Goal: Information Seeking & Learning: Learn about a topic

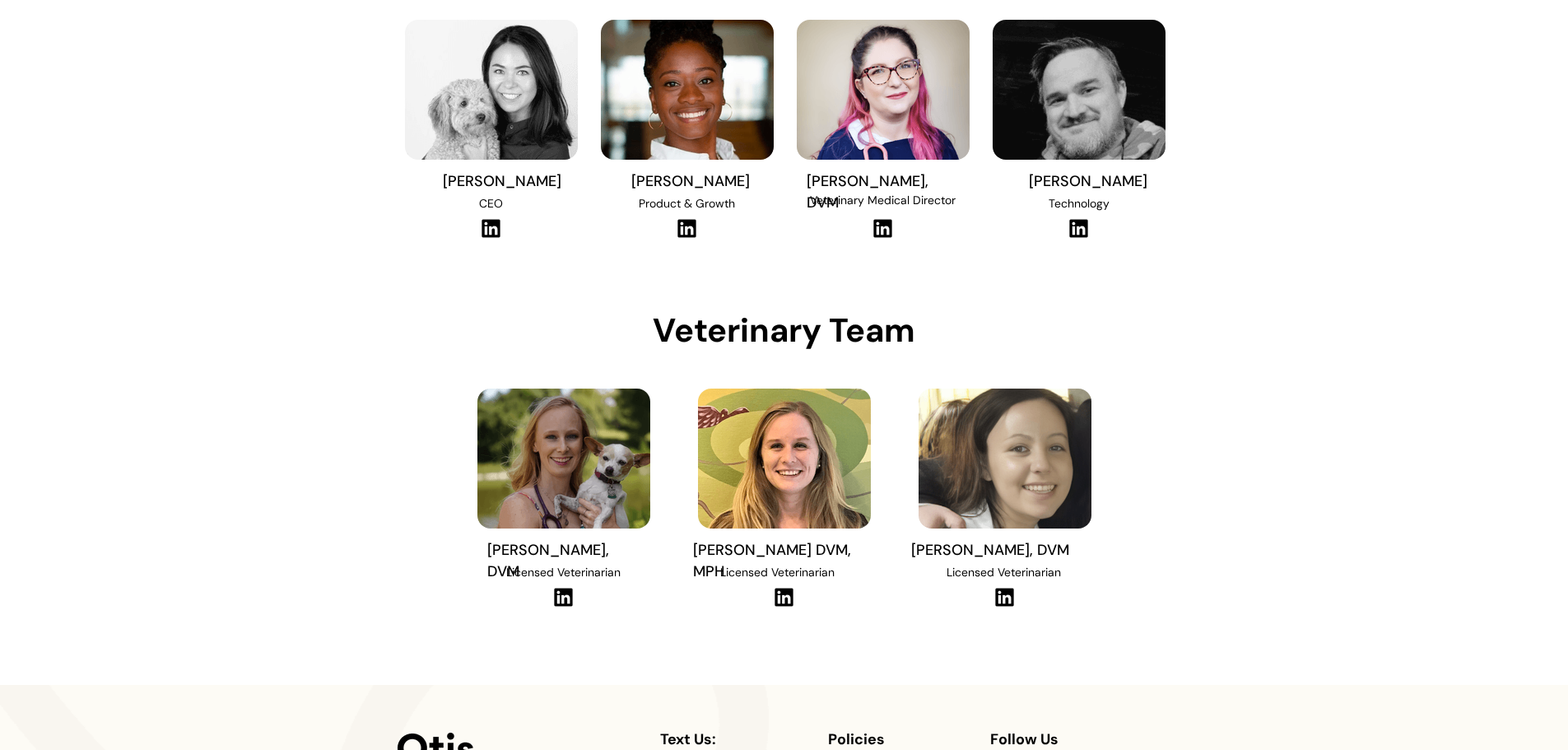
scroll to position [247, 0]
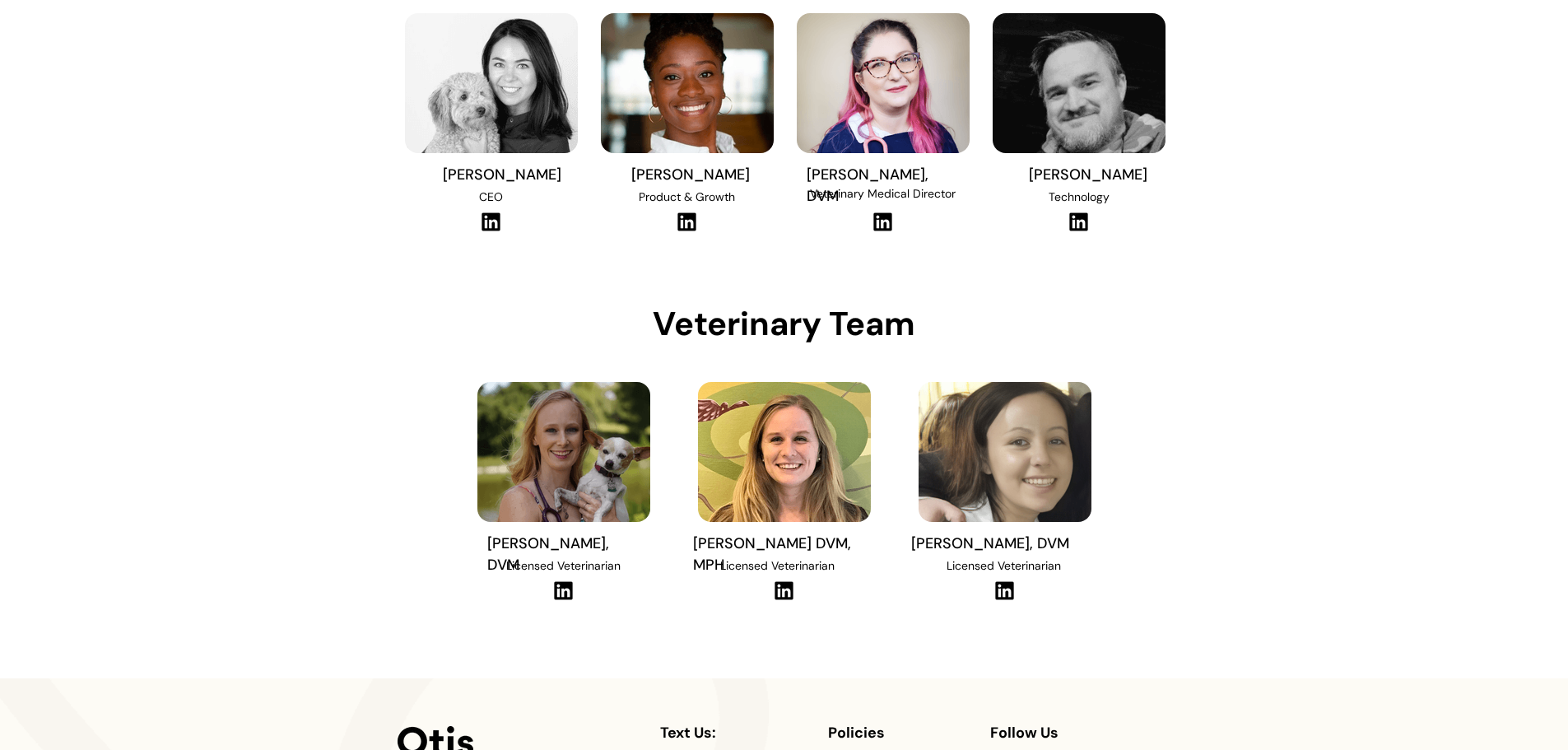
click at [568, 591] on img at bounding box center [563, 590] width 22 height 21
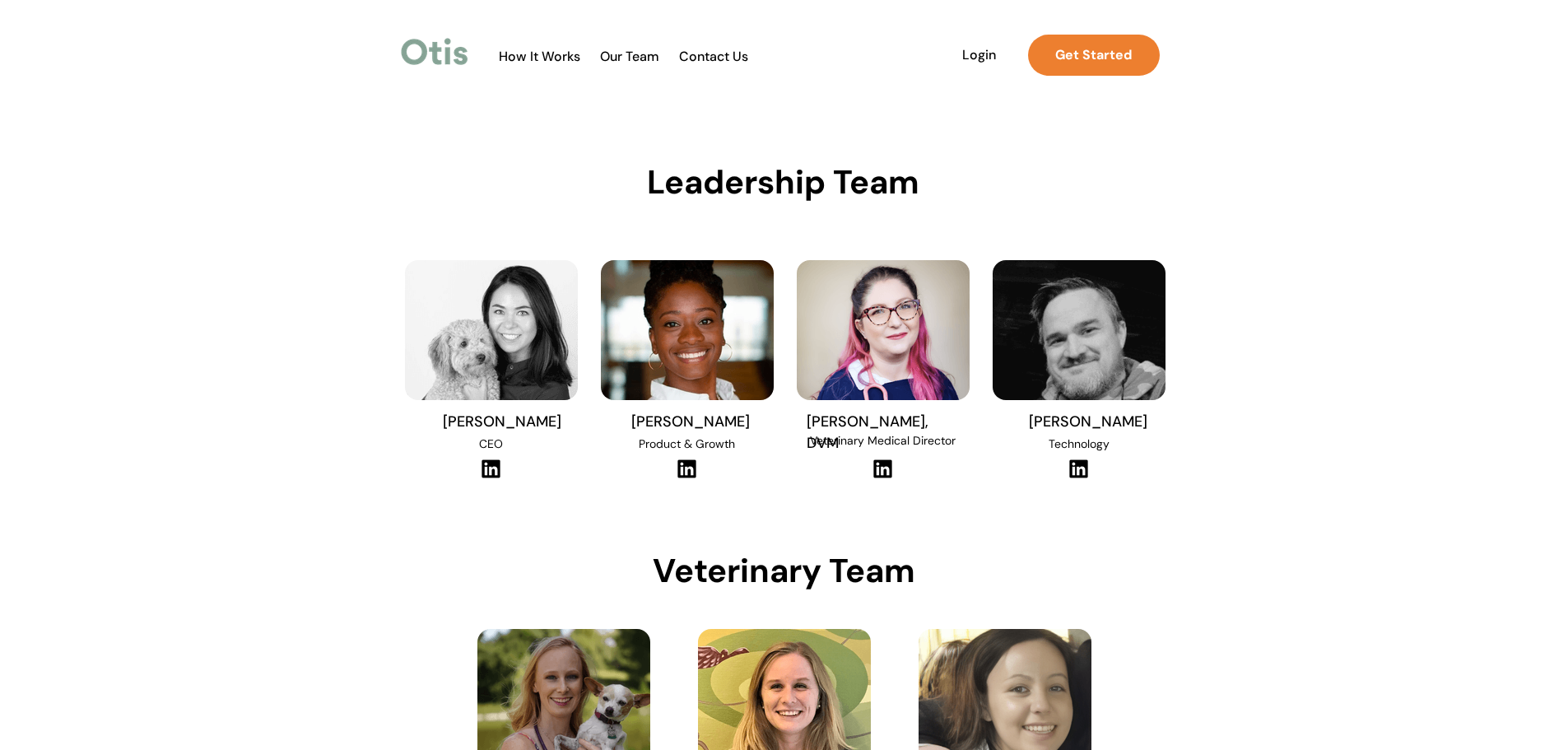
scroll to position [412, 0]
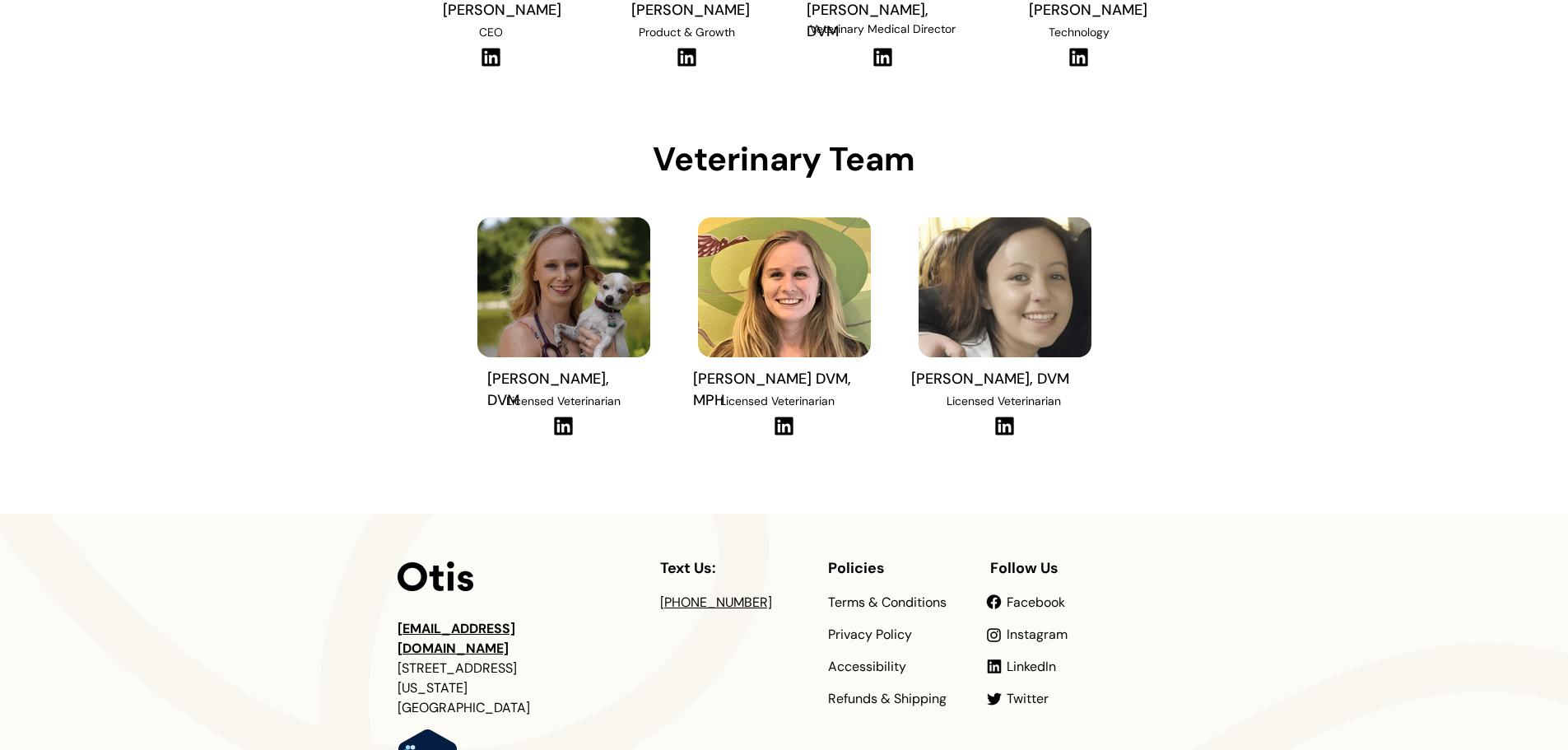
click at [779, 427] on img at bounding box center [783, 425] width 22 height 21
click at [1007, 423] on img at bounding box center [1004, 425] width 22 height 21
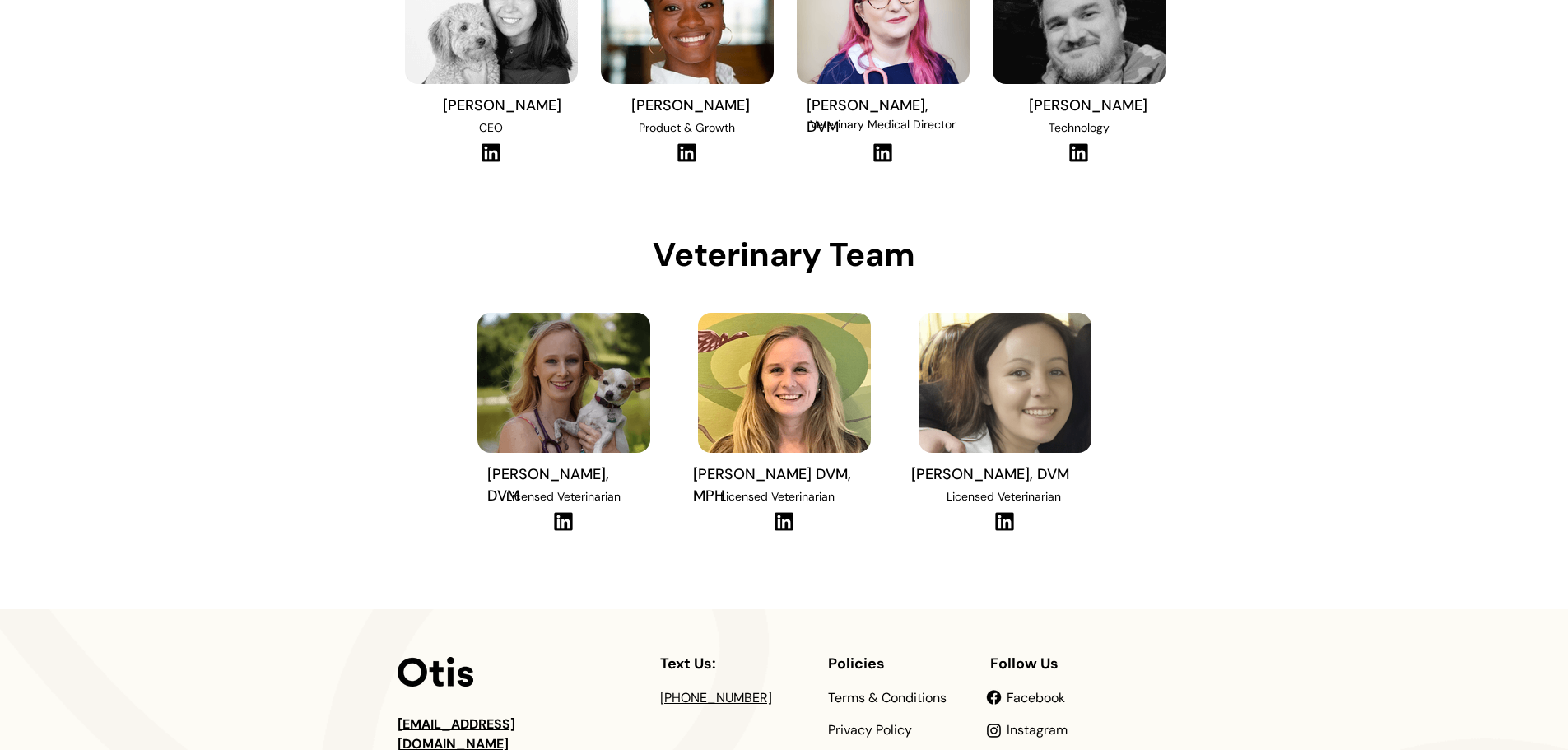
scroll to position [0, 0]
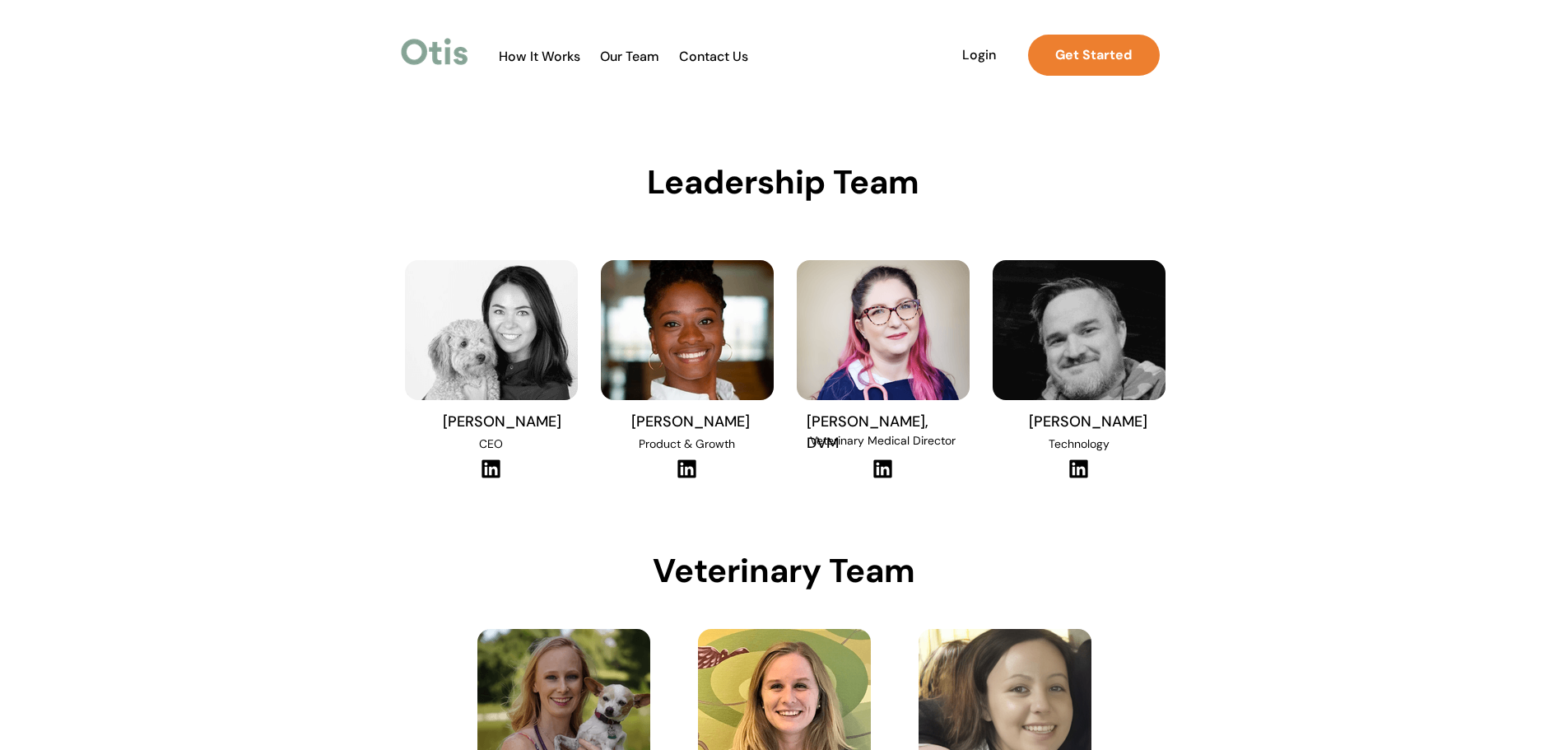
click at [682, 469] on img at bounding box center [686, 469] width 22 height 21
click at [706, 361] on img at bounding box center [687, 330] width 173 height 140
drag, startPoint x: 810, startPoint y: 441, endPoint x: 955, endPoint y: 445, distance: 145.1
click at [955, 445] on span "Veterinary Medical Director" at bounding box center [883, 440] width 146 height 14
copy span "Veterinary Medical Director"
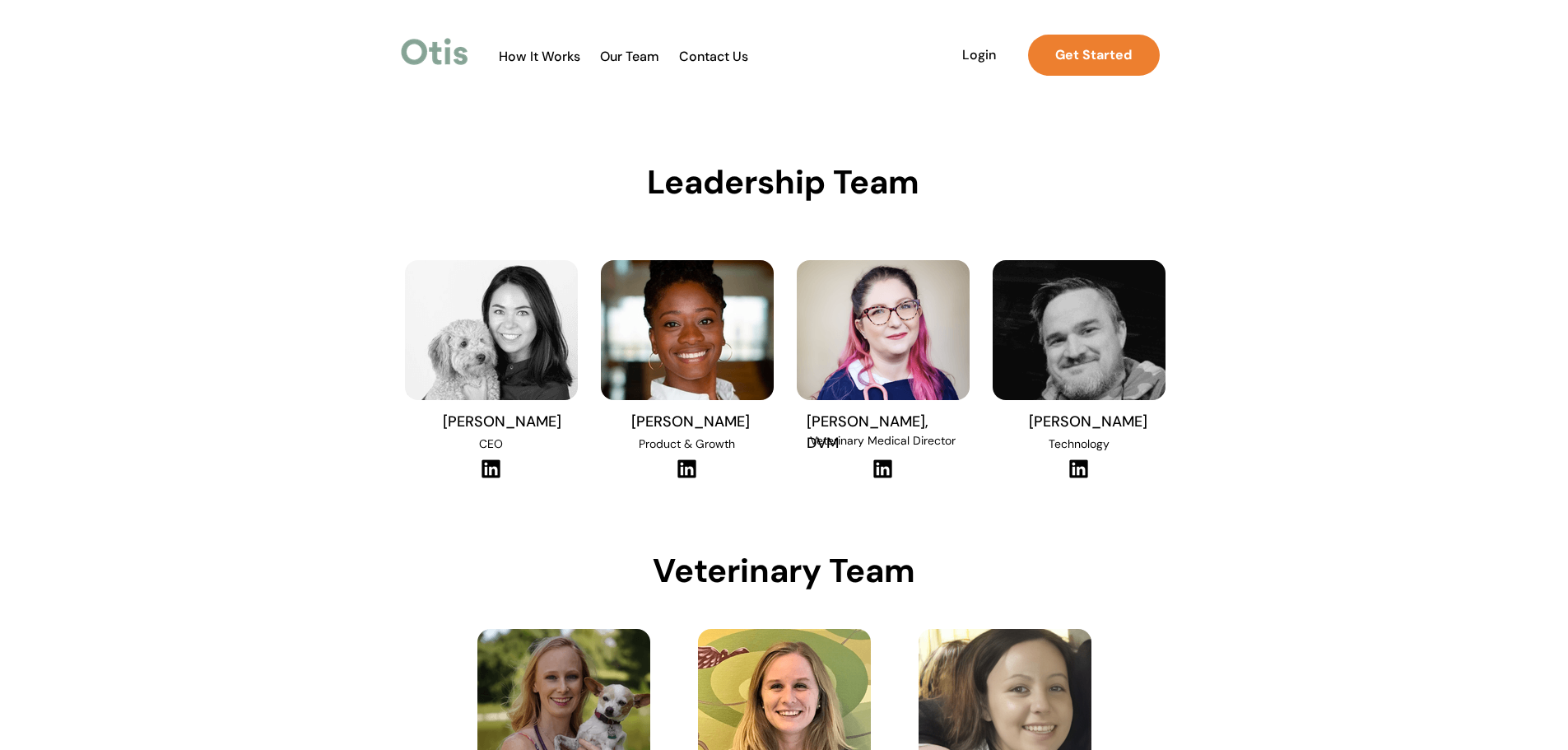
click at [1342, 324] on div at bounding box center [784, 506] width 1568 height 838
drag, startPoint x: 644, startPoint y: 566, endPoint x: 946, endPoint y: 553, distance: 302.3
click at [946, 553] on div "Leadership Team Text Us: hello@otisforpets.com 41 Union Square W New York, NY 1…" at bounding box center [784, 659] width 1568 height 1319
copy div "Veterinary Team"
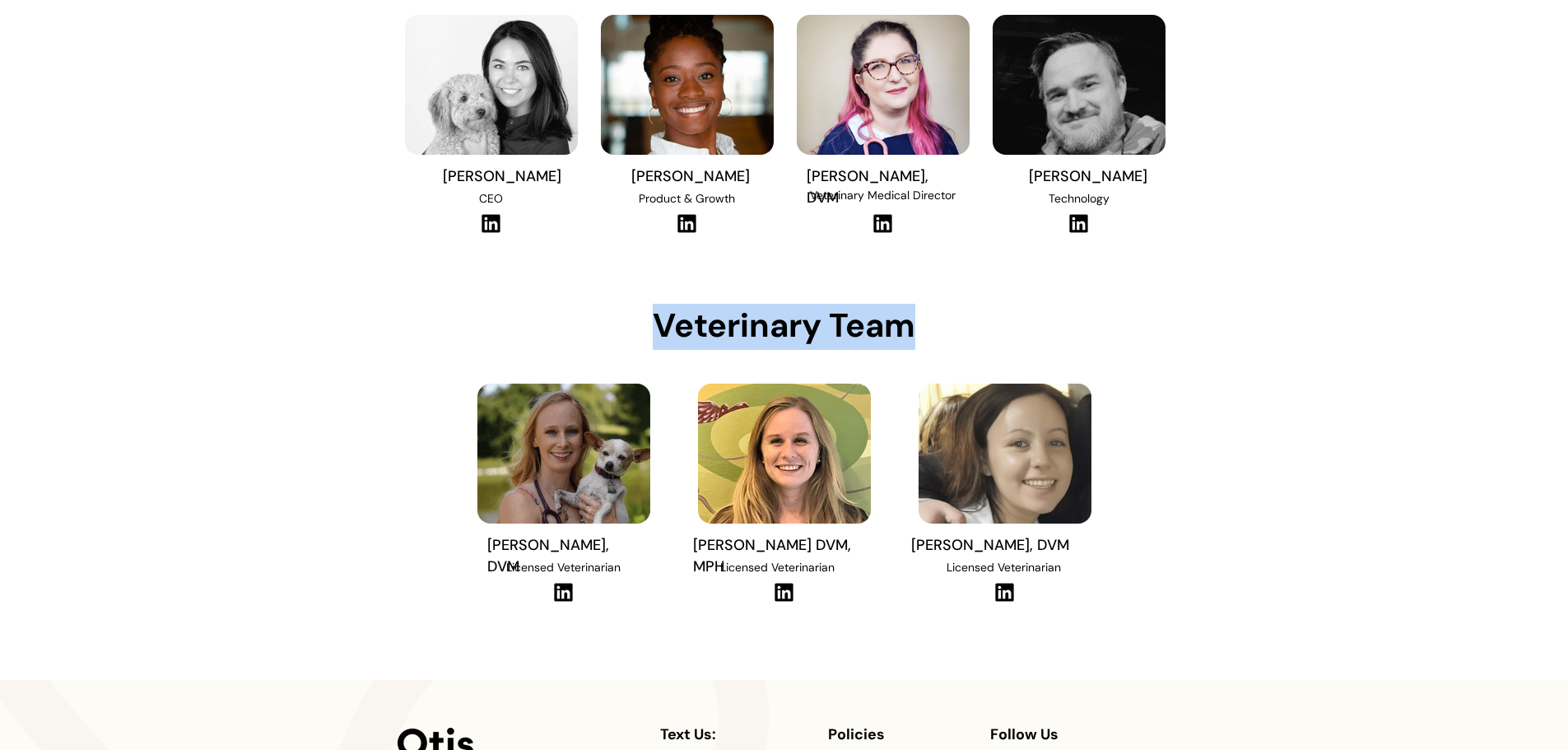
scroll to position [247, 0]
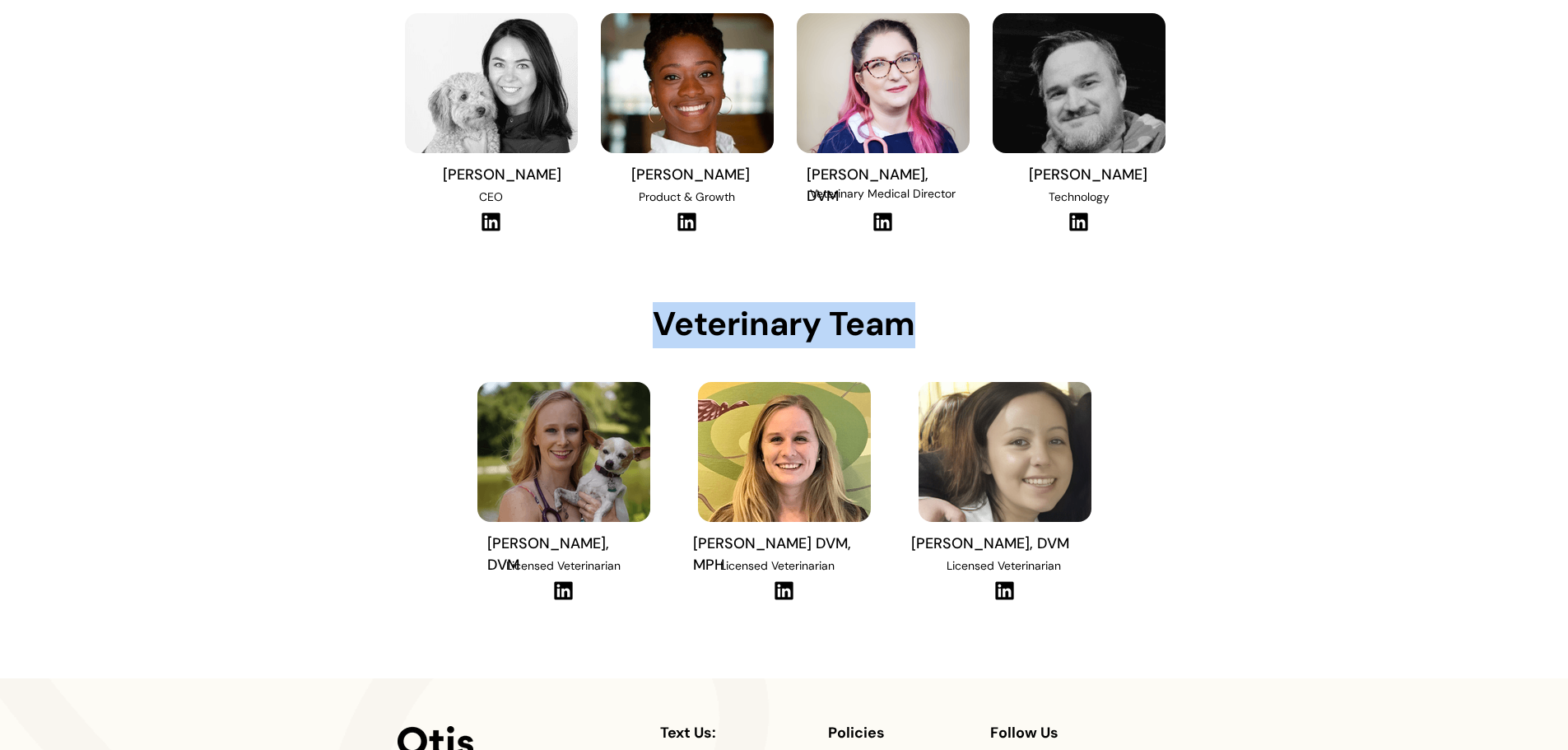
click at [1069, 106] on img at bounding box center [1079, 84] width 173 height 140
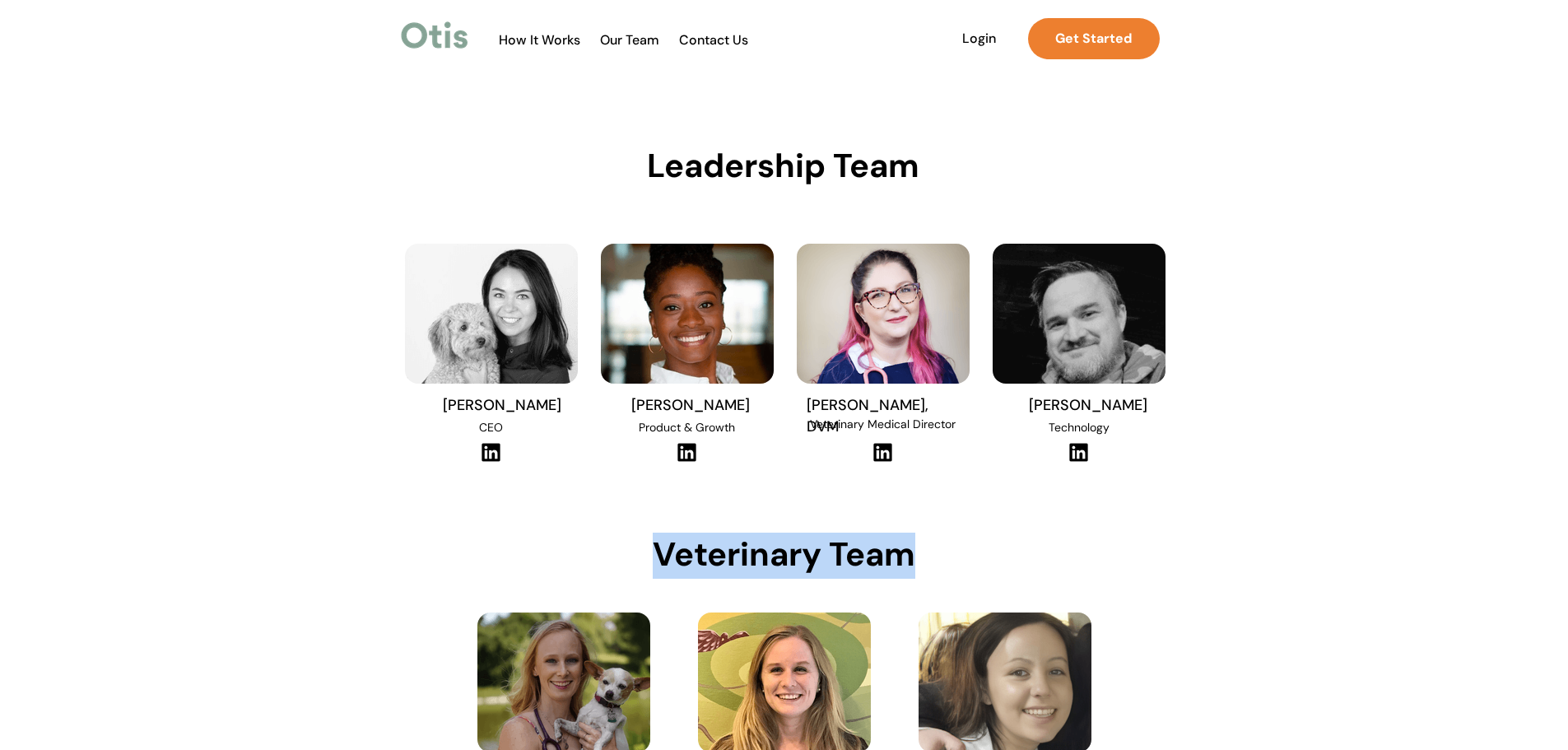
scroll to position [0, 0]
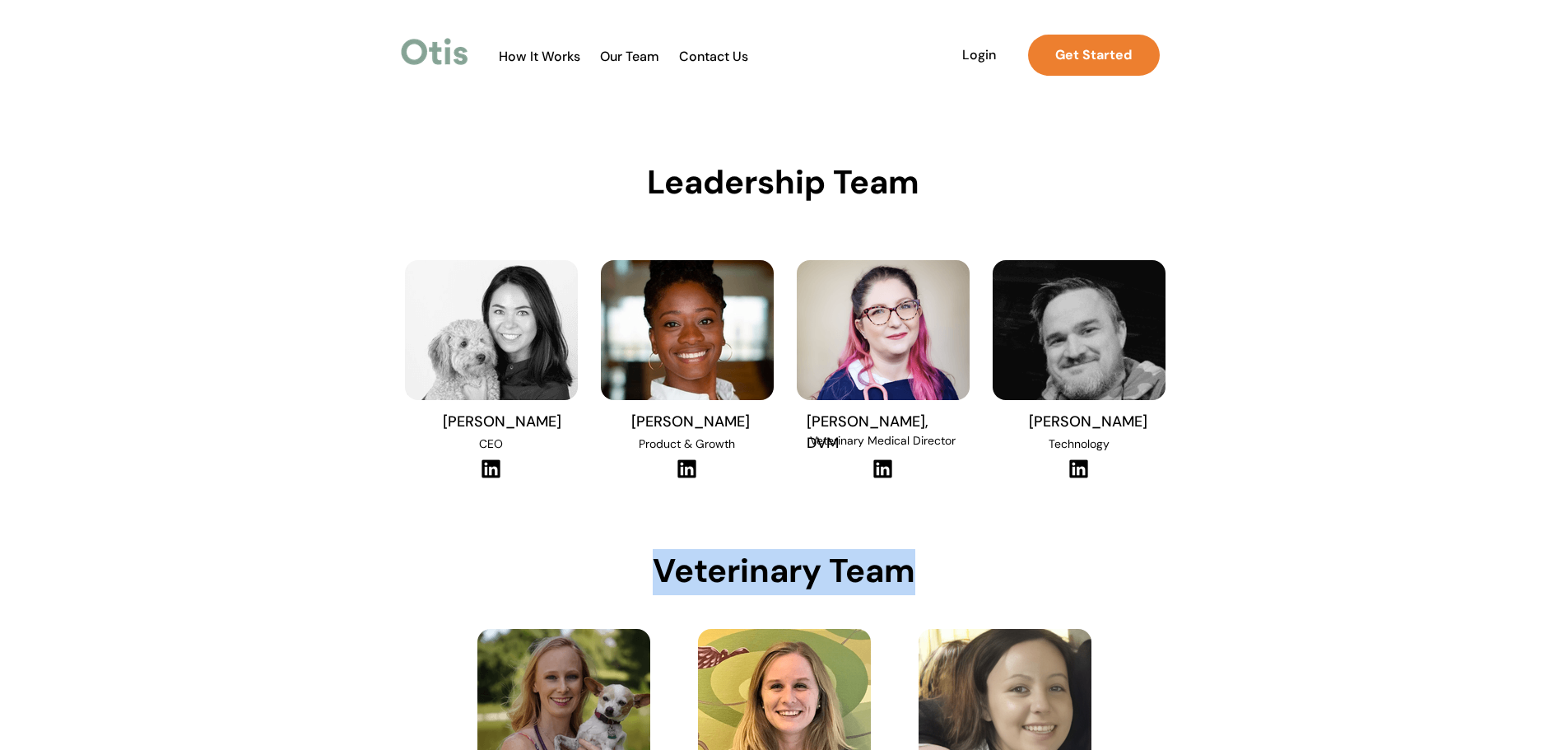
click at [1074, 463] on img at bounding box center [1078, 469] width 22 height 21
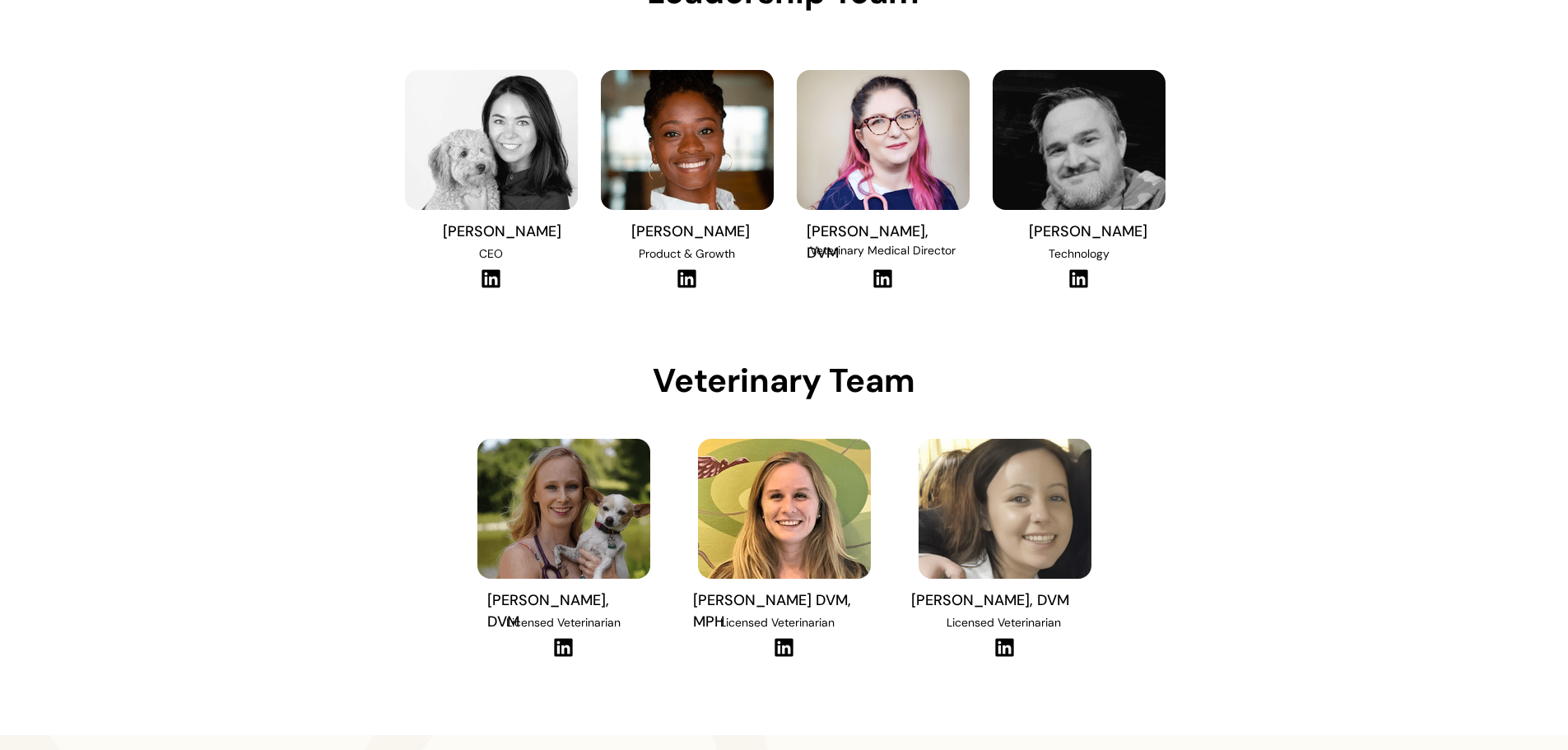
scroll to position [165, 0]
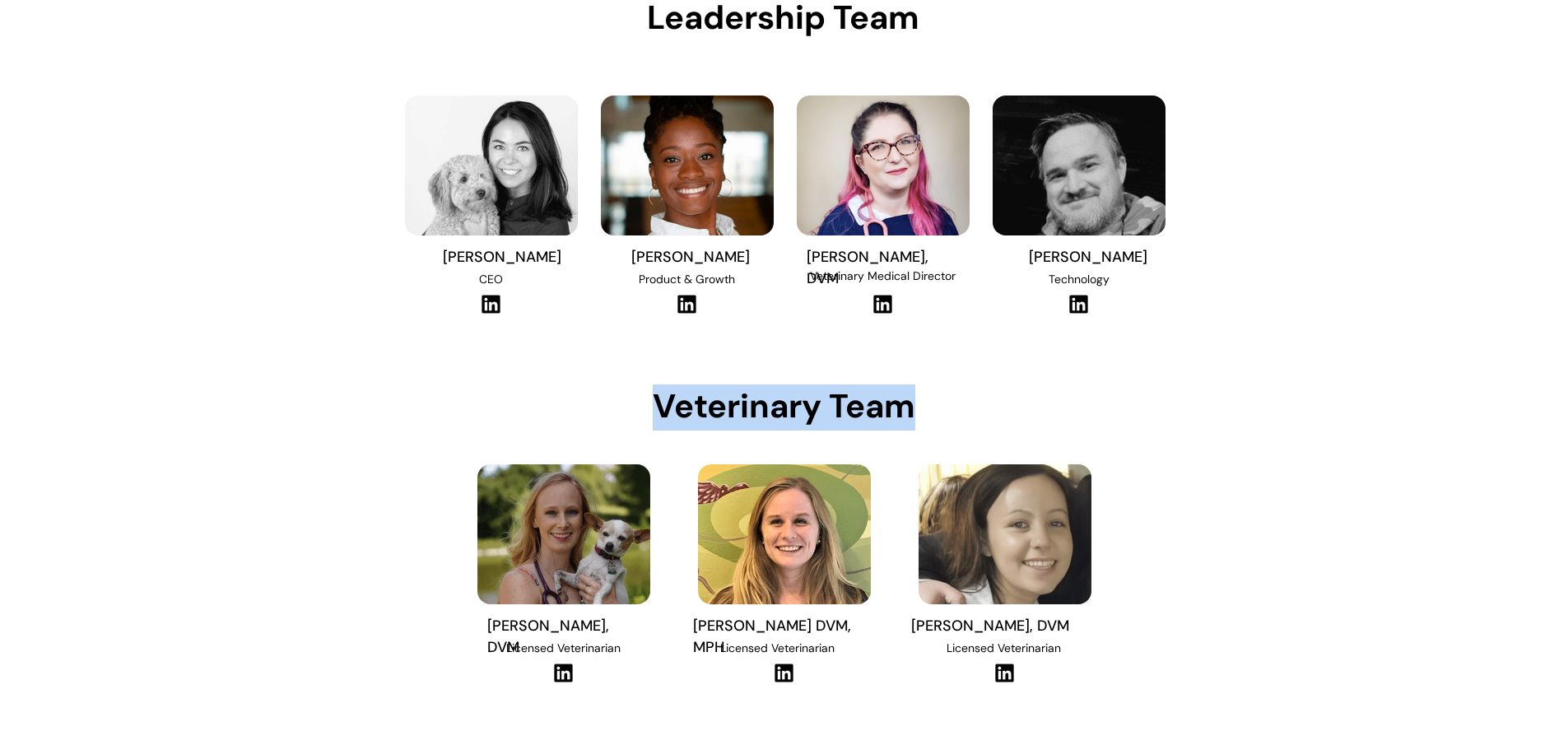
drag, startPoint x: 640, startPoint y: 408, endPoint x: 922, endPoint y: 386, distance: 282.9
click at [922, 386] on div "Leadership Team Text Us: hello@otisforpets.com 41 Union Square W New York, NY 1…" at bounding box center [784, 495] width 1568 height 1319
copy div "Veterinary Team"
drag, startPoint x: 559, startPoint y: 685, endPoint x: 563, endPoint y: 677, distance: 8.9
click at [561, 683] on div "Dr. Erin Belleville, DVM Licensed Veterinarian" at bounding box center [564, 568] width 188 height 256
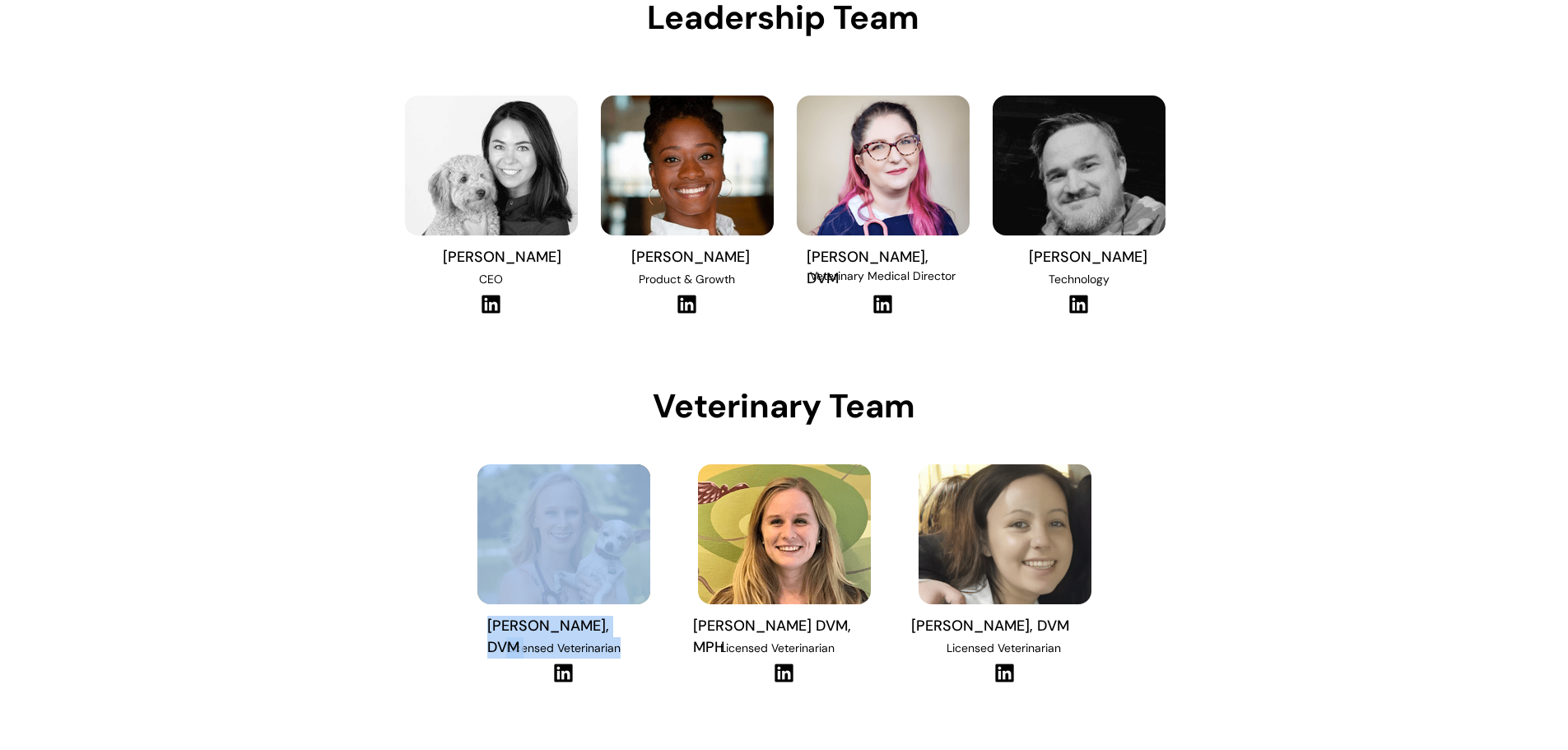
click at [564, 675] on img at bounding box center [563, 673] width 22 height 21
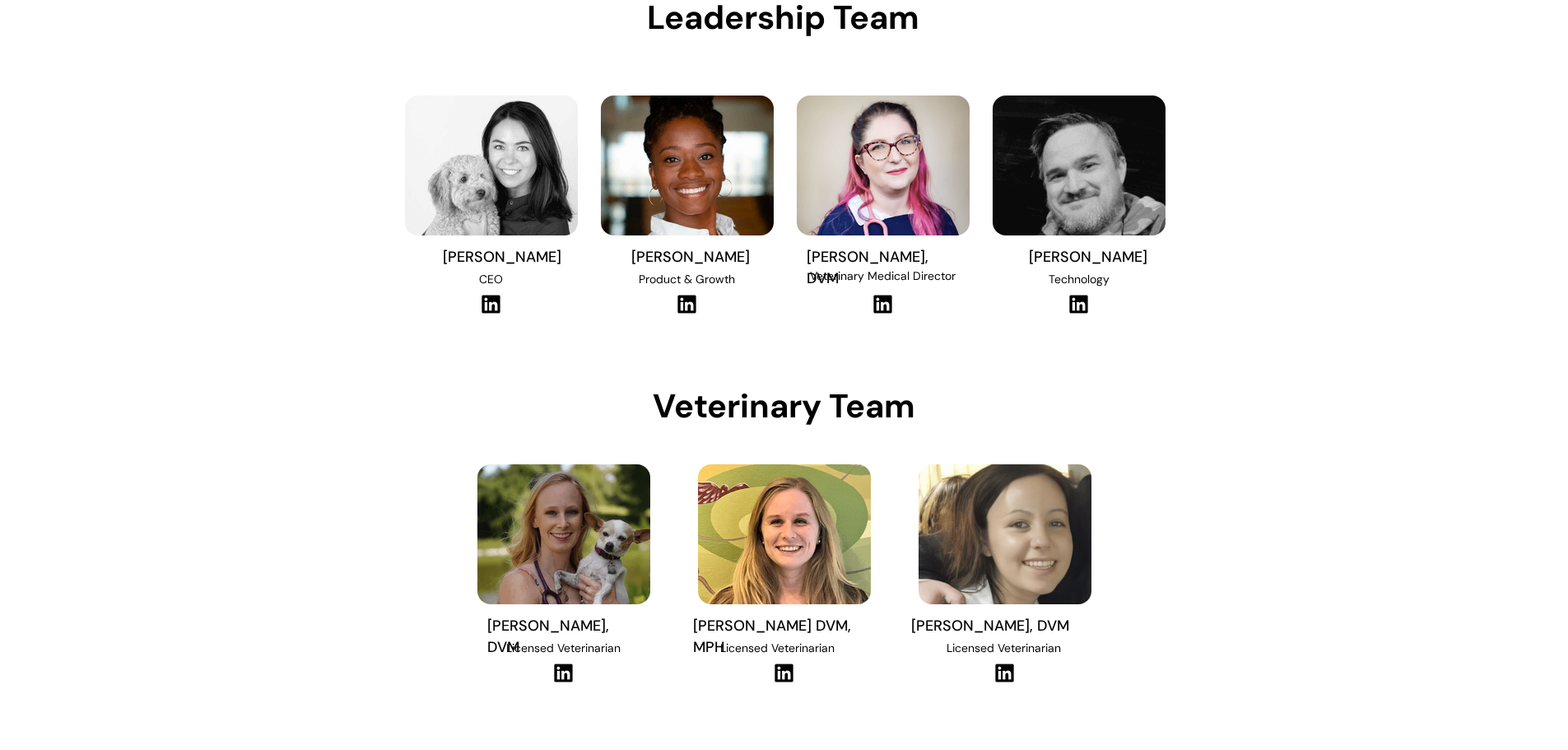
click at [1311, 469] on div at bounding box center [784, 342] width 1568 height 838
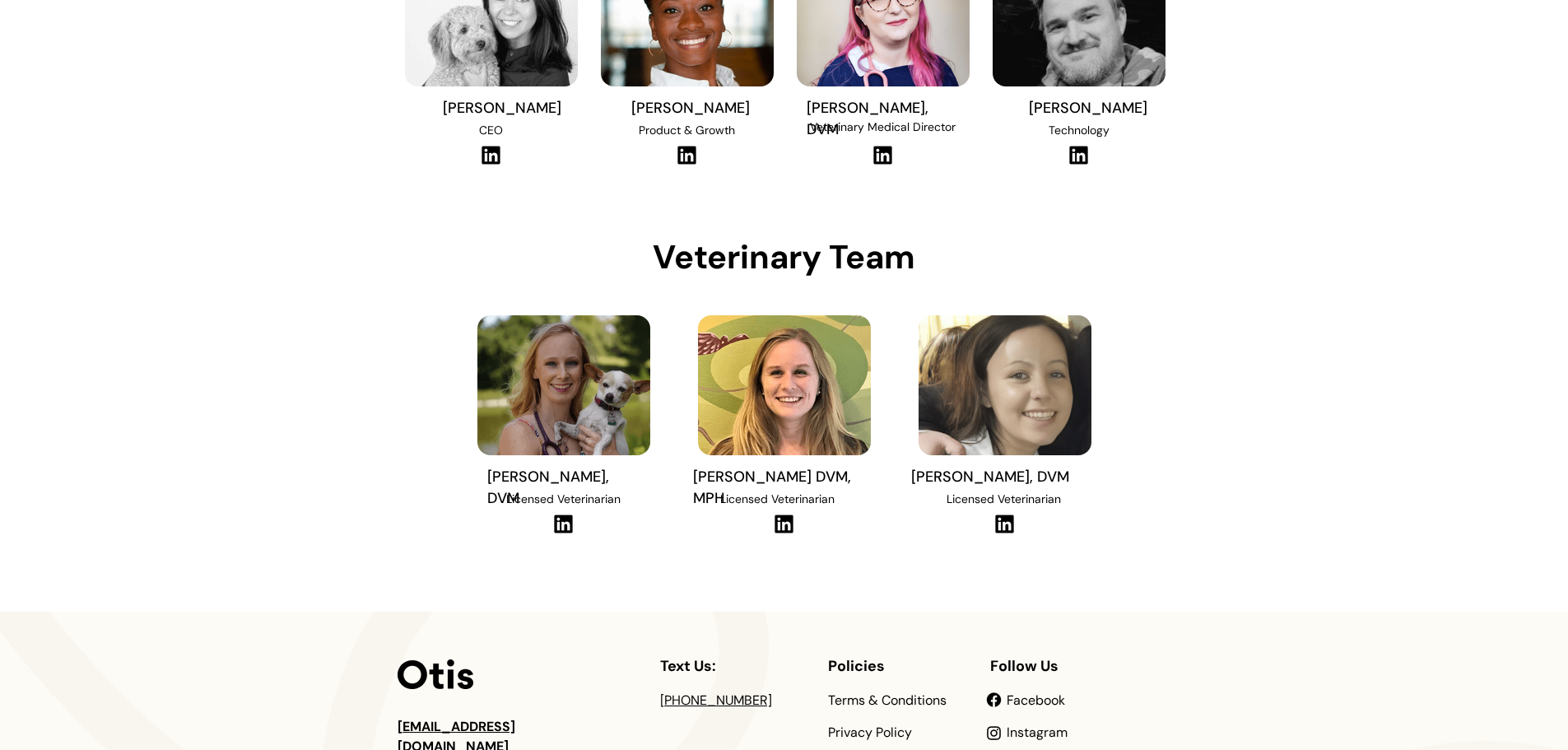
scroll to position [329, 0]
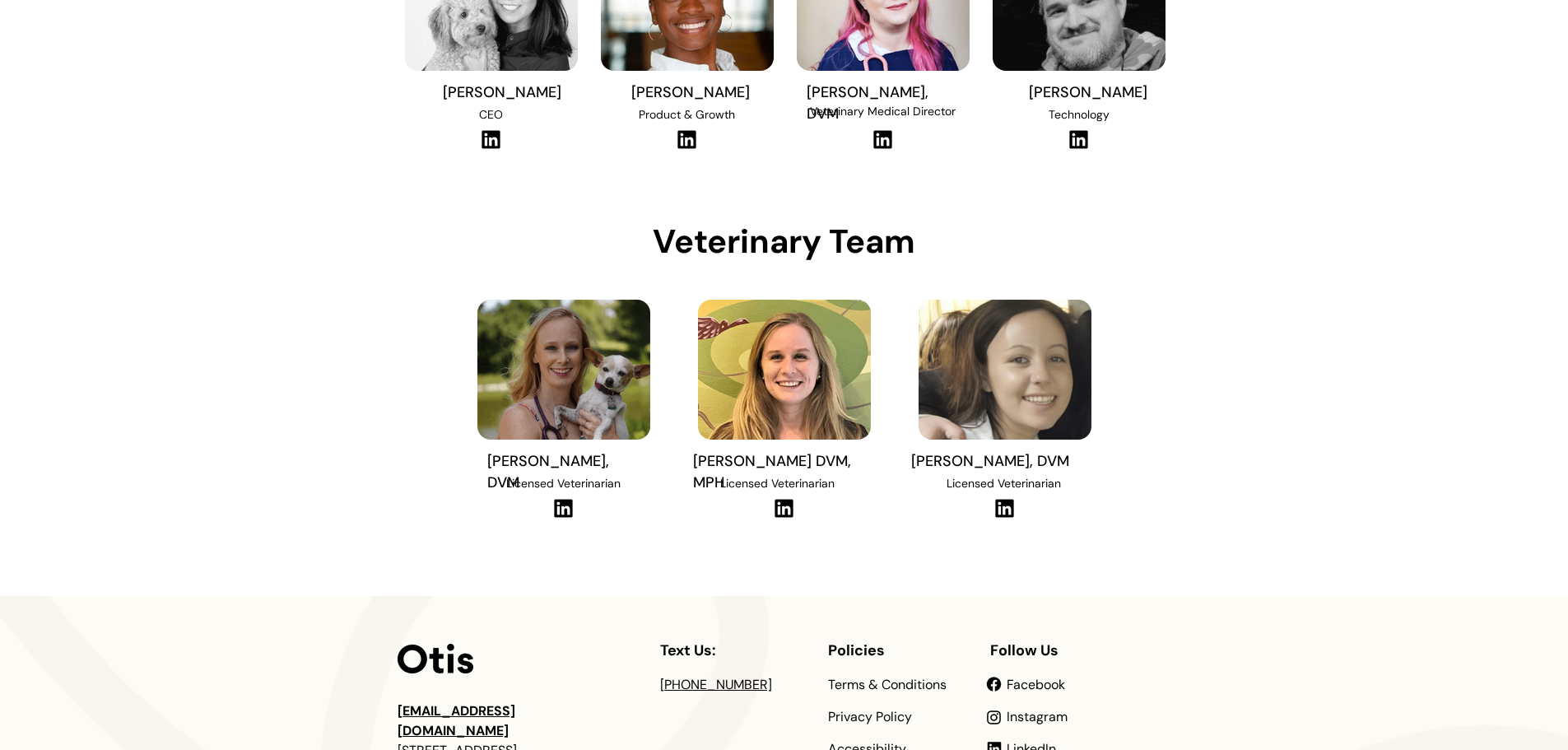
click at [785, 510] on img at bounding box center [783, 508] width 22 height 21
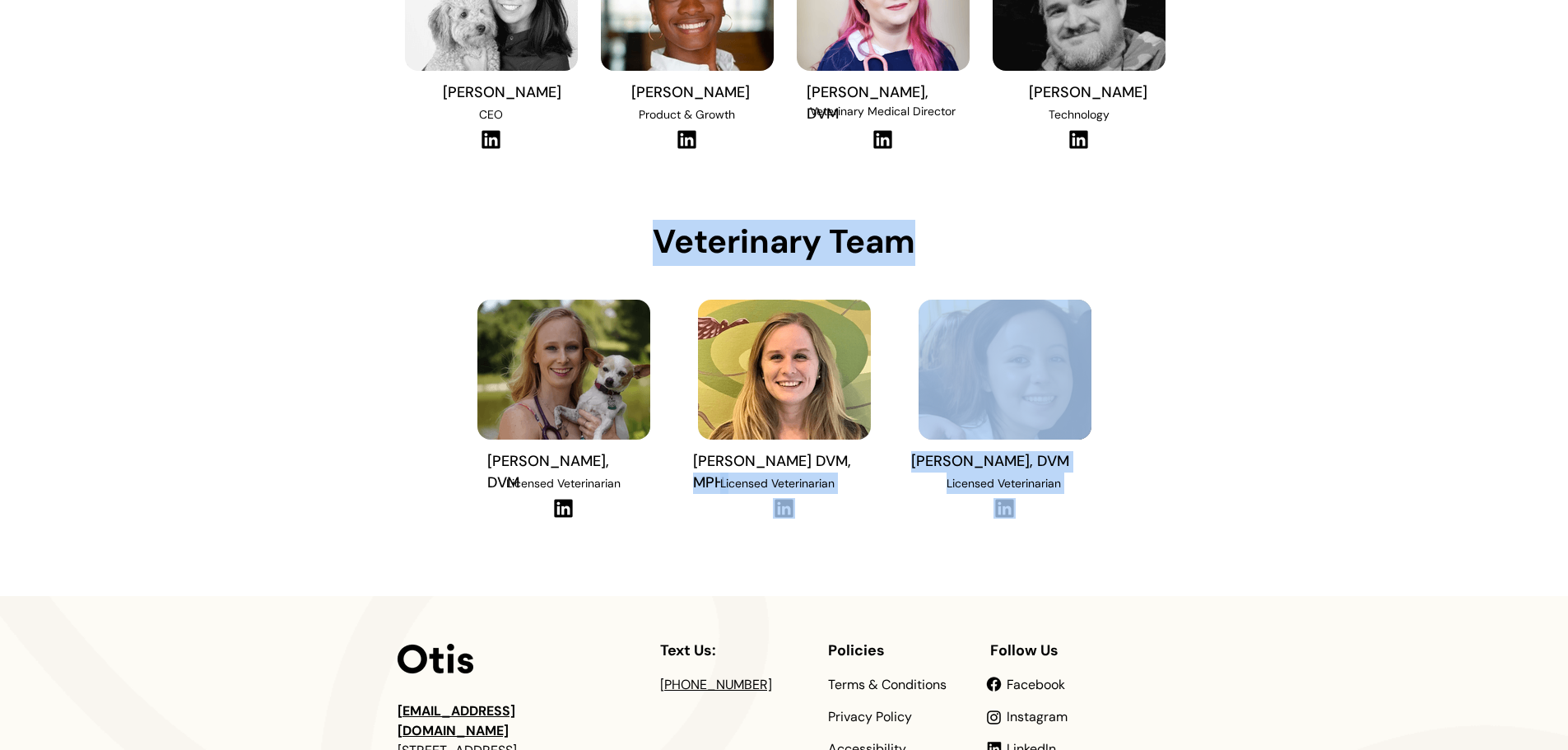
drag, startPoint x: 878, startPoint y: 467, endPoint x: 812, endPoint y: 467, distance: 66.0
click at [812, 467] on div "Leadership Team Text Us: hello@otisforpets.com 41 Union Square W New York, NY 1…" at bounding box center [784, 330] width 1568 height 1319
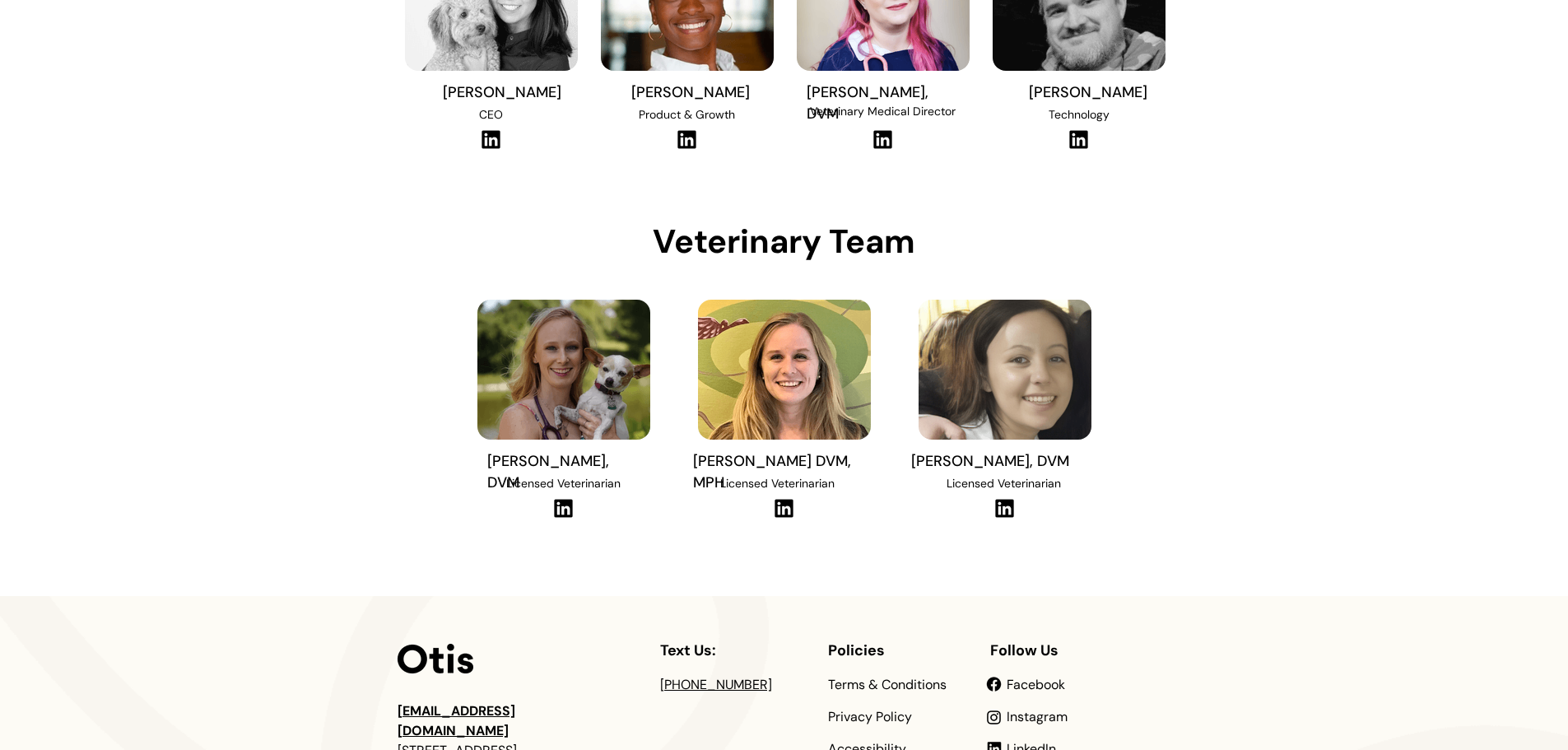
click at [866, 502] on div at bounding box center [784, 404] width 188 height 256
drag, startPoint x: 872, startPoint y: 460, endPoint x: 806, endPoint y: 461, distance: 66.0
click at [806, 461] on span "[PERSON_NAME] DVM, MPH" at bounding box center [772, 472] width 158 height 41
copy span "DVM, MPH"
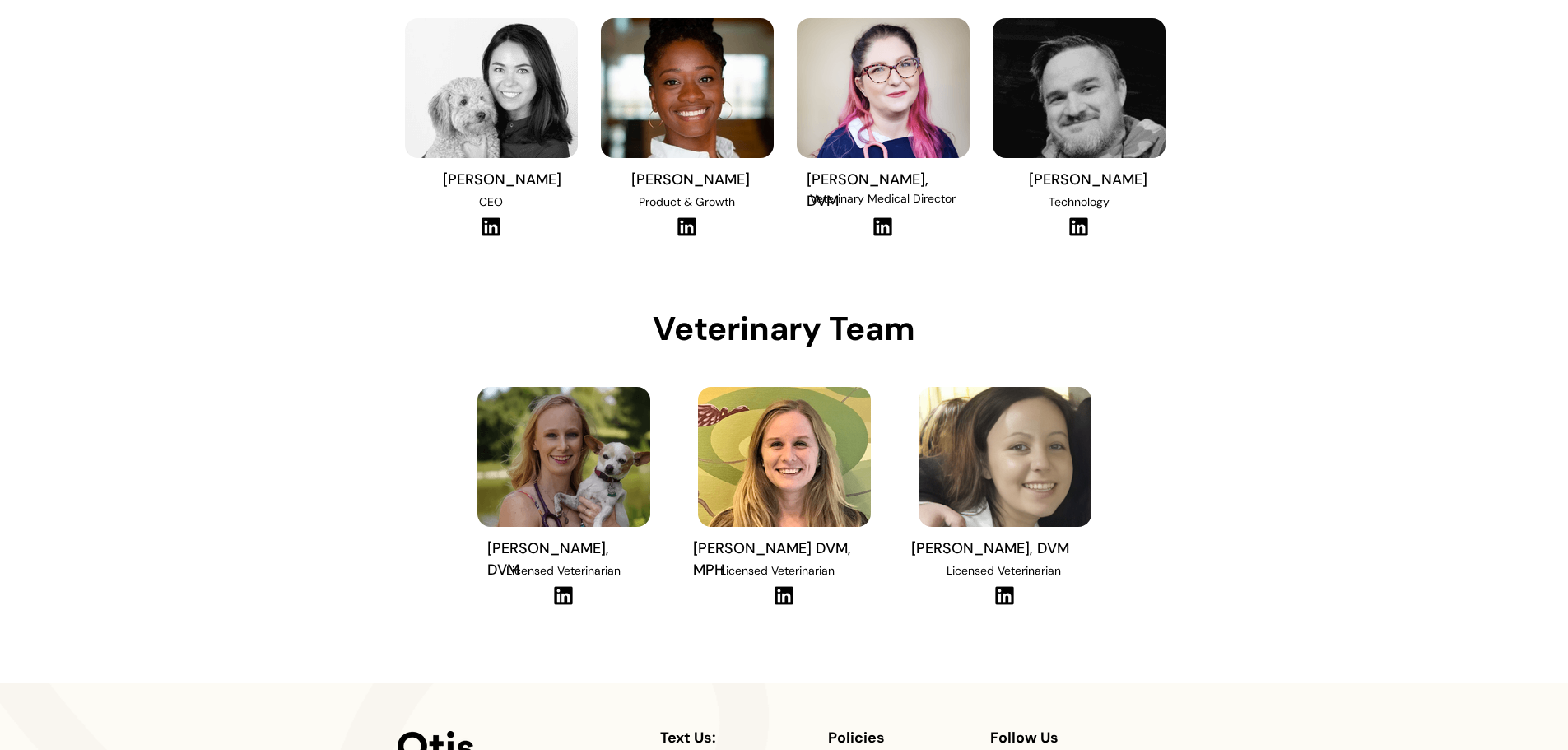
scroll to position [240, 0]
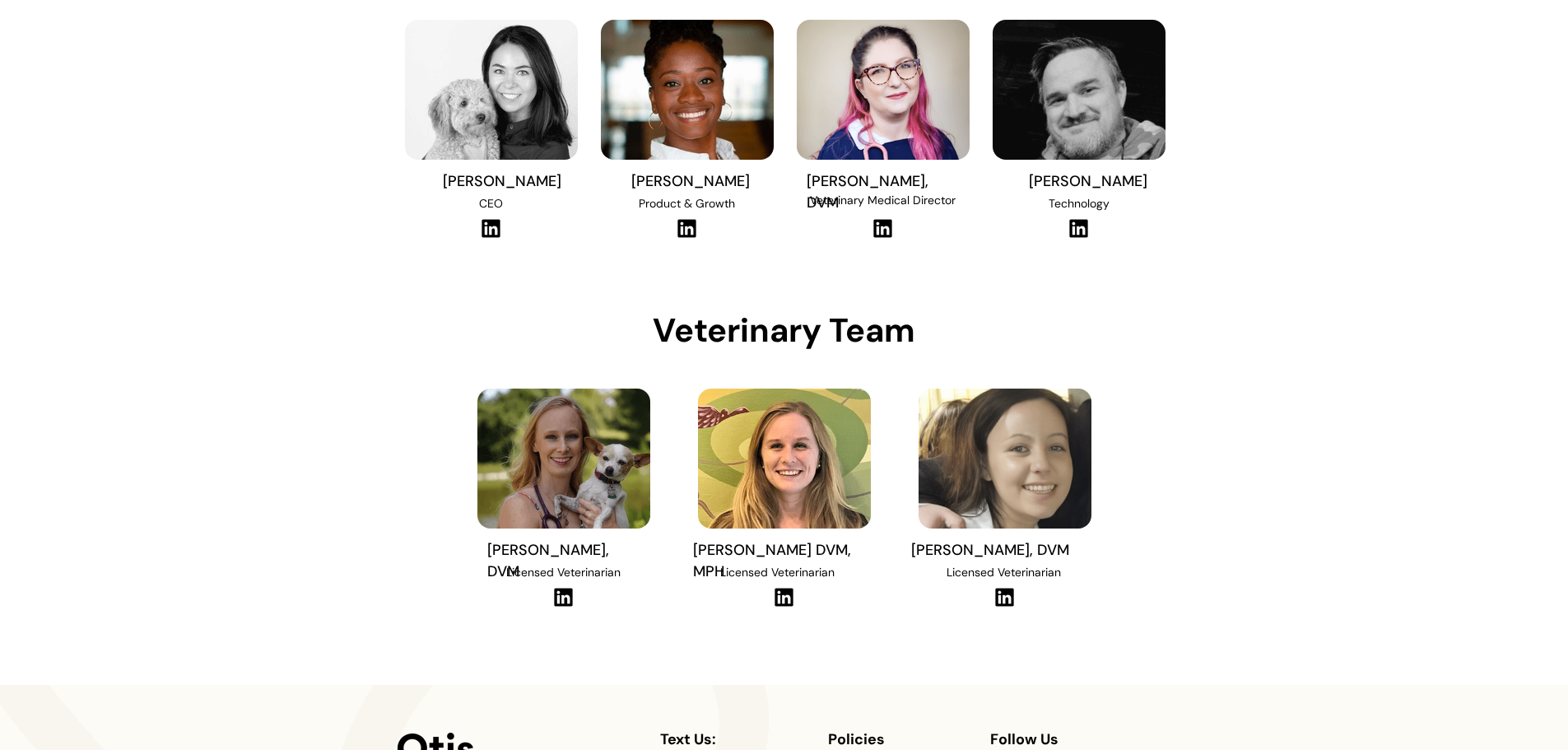
click at [1294, 448] on div at bounding box center [784, 266] width 1568 height 838
click at [1234, 540] on div at bounding box center [784, 266] width 1568 height 838
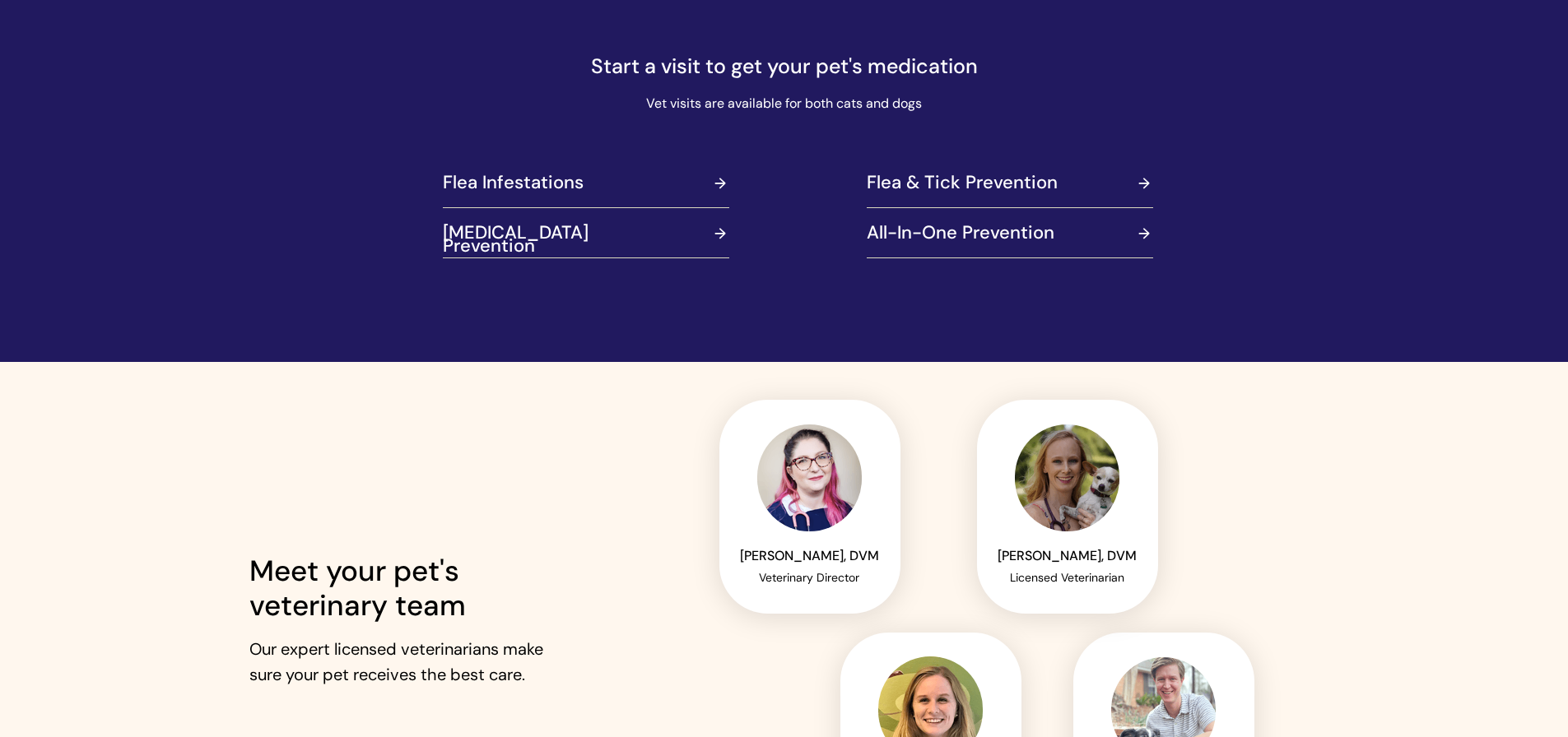
scroll to position [2304, 0]
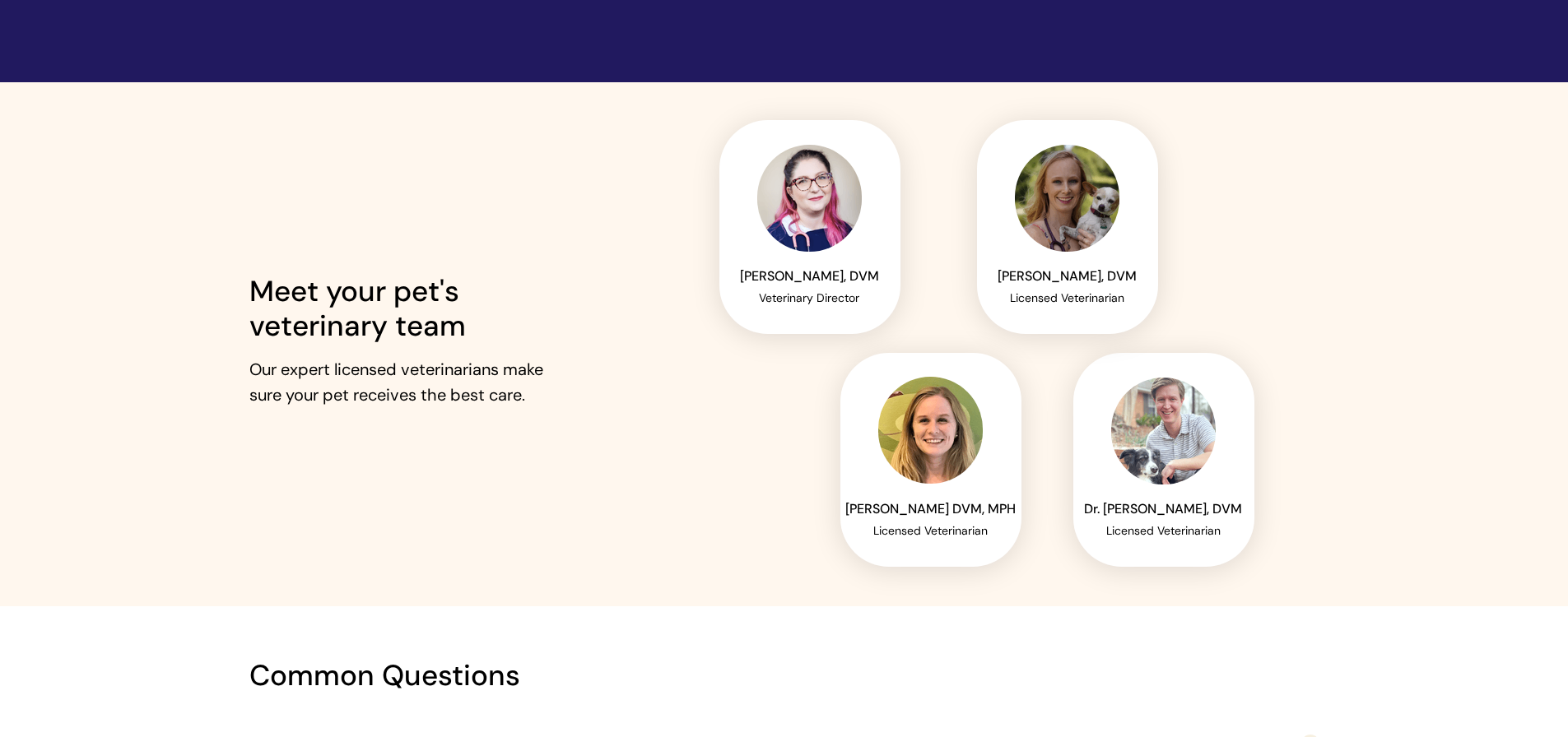
click at [1170, 510] on span "Dr. [PERSON_NAME], DVM" at bounding box center [1163, 508] width 158 height 17
click at [1180, 558] on div at bounding box center [1163, 460] width 181 height 214
click at [1158, 506] on span "Dr. [PERSON_NAME], DVM" at bounding box center [1163, 508] width 158 height 17
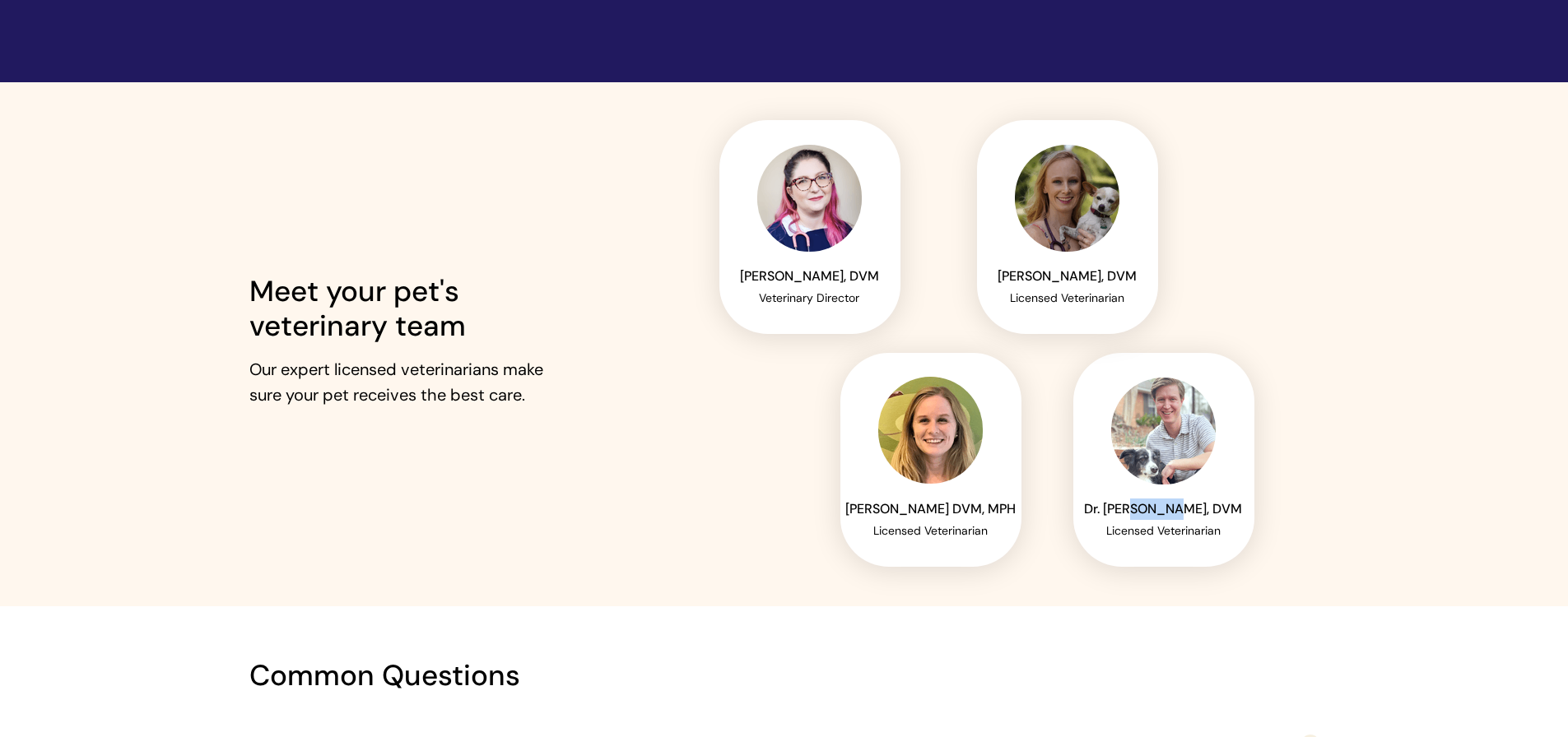
click at [1158, 506] on span "Dr. [PERSON_NAME], DVM" at bounding box center [1163, 508] width 158 height 17
copy span "Warren"
click at [1122, 474] on div at bounding box center [1163, 431] width 104 height 107
click at [1172, 513] on span "Dr. [PERSON_NAME], DVM" at bounding box center [1163, 508] width 158 height 17
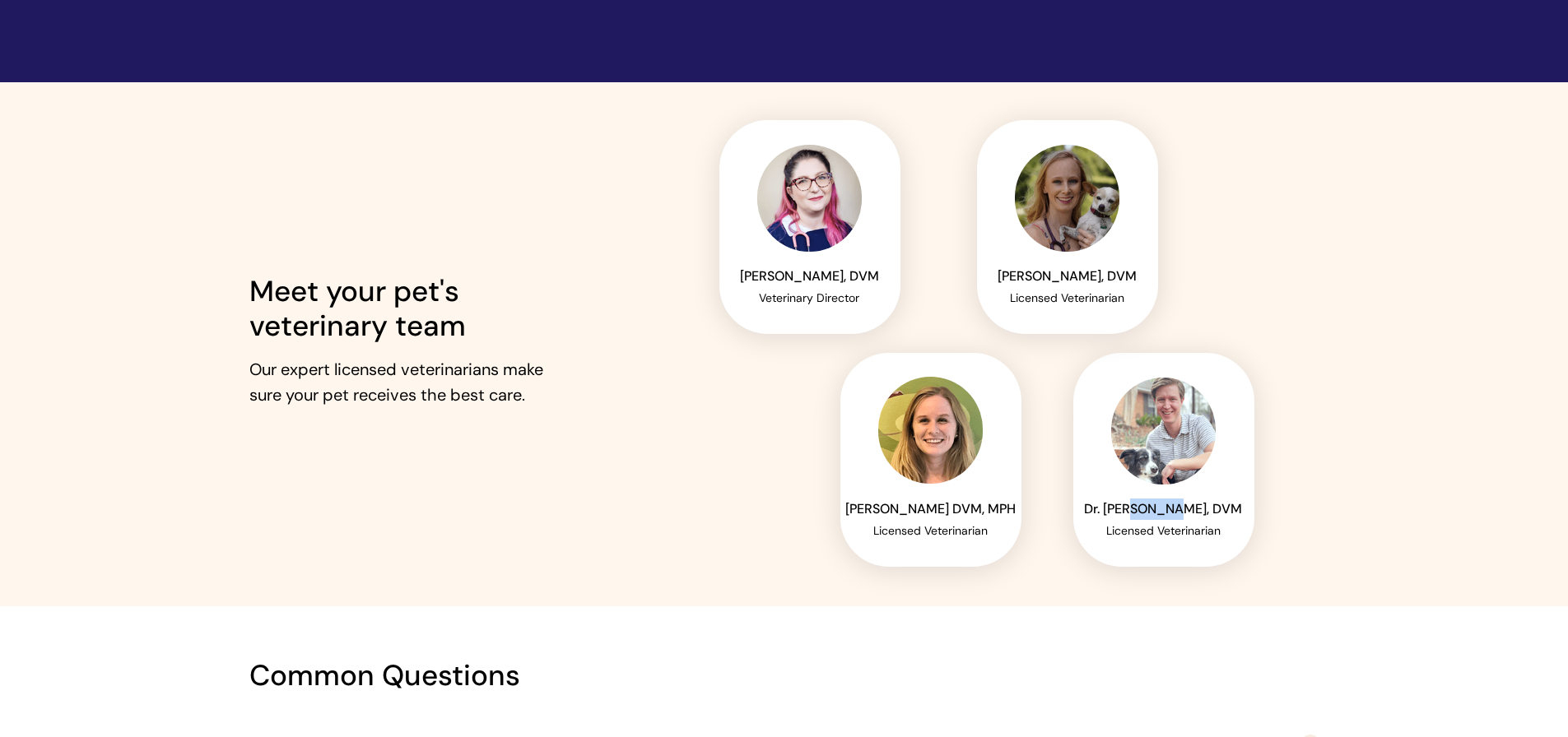
copy span "Warren"
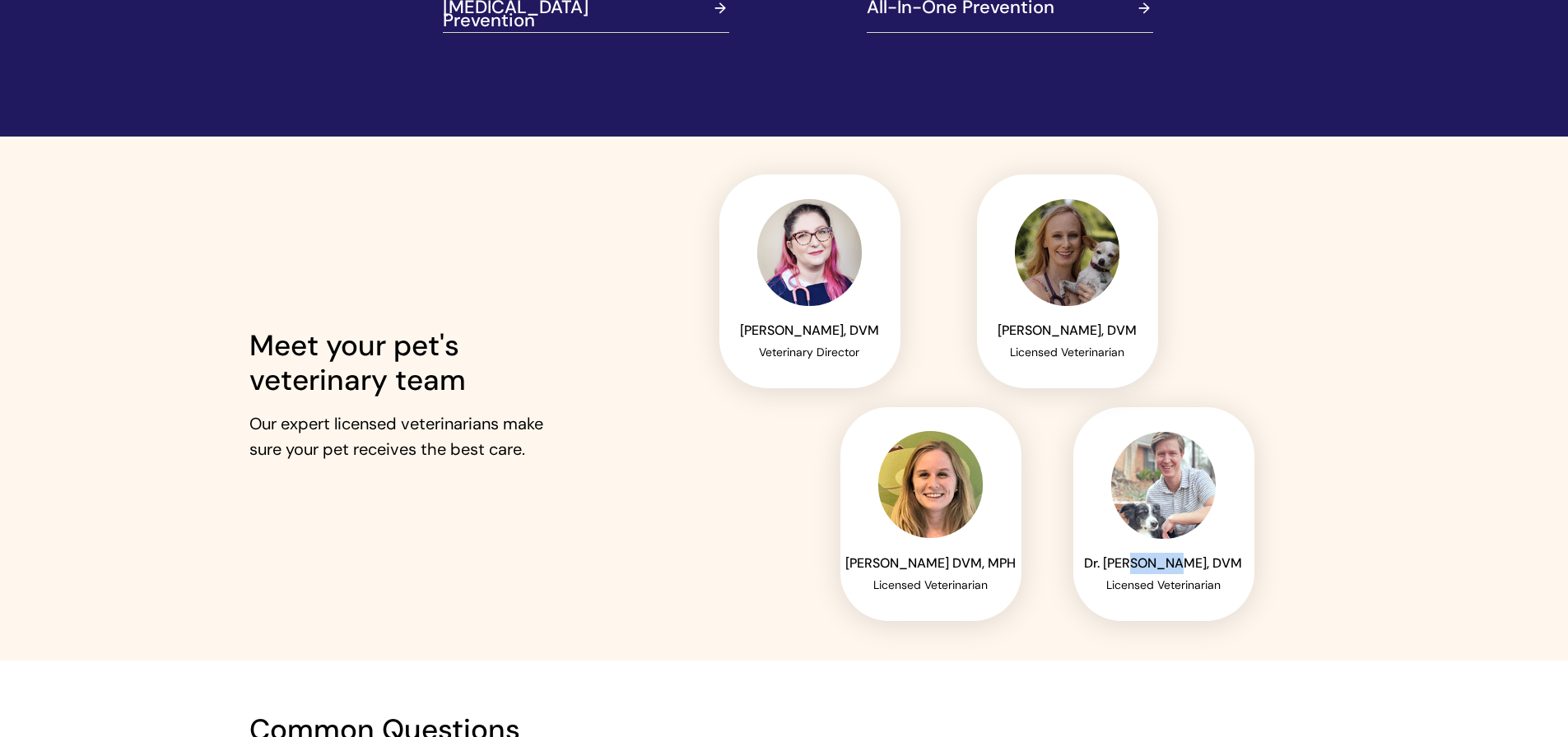
scroll to position [2259, 0]
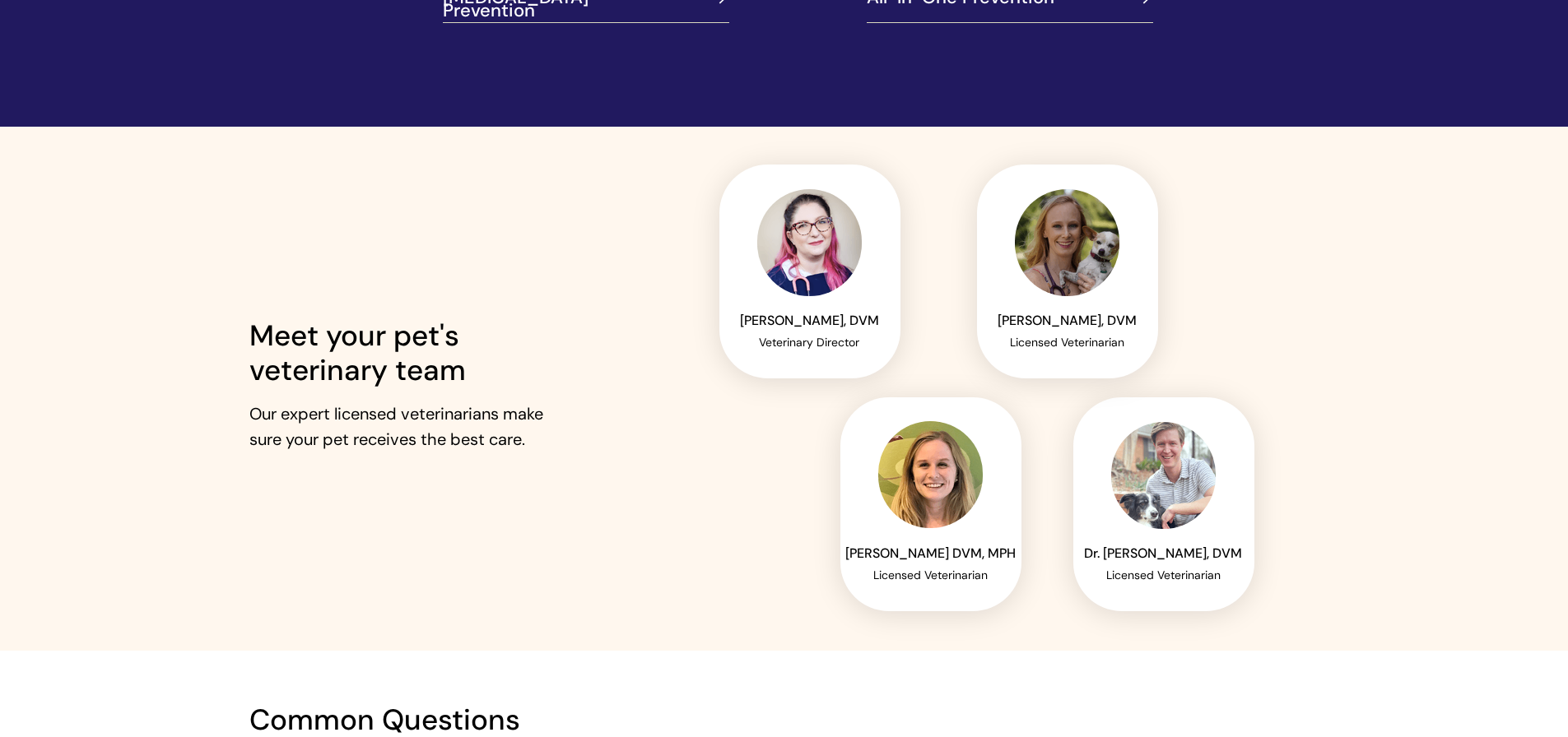
click at [539, 345] on p "Meet your pet's veterinary team" at bounding box center [416, 359] width 335 height 69
click at [943, 581] on span "Licensed Veterinarian" at bounding box center [930, 575] width 114 height 14
copy span "Veterinarian"
click at [503, 379] on p "Meet your pet's veterinary team" at bounding box center [416, 359] width 335 height 69
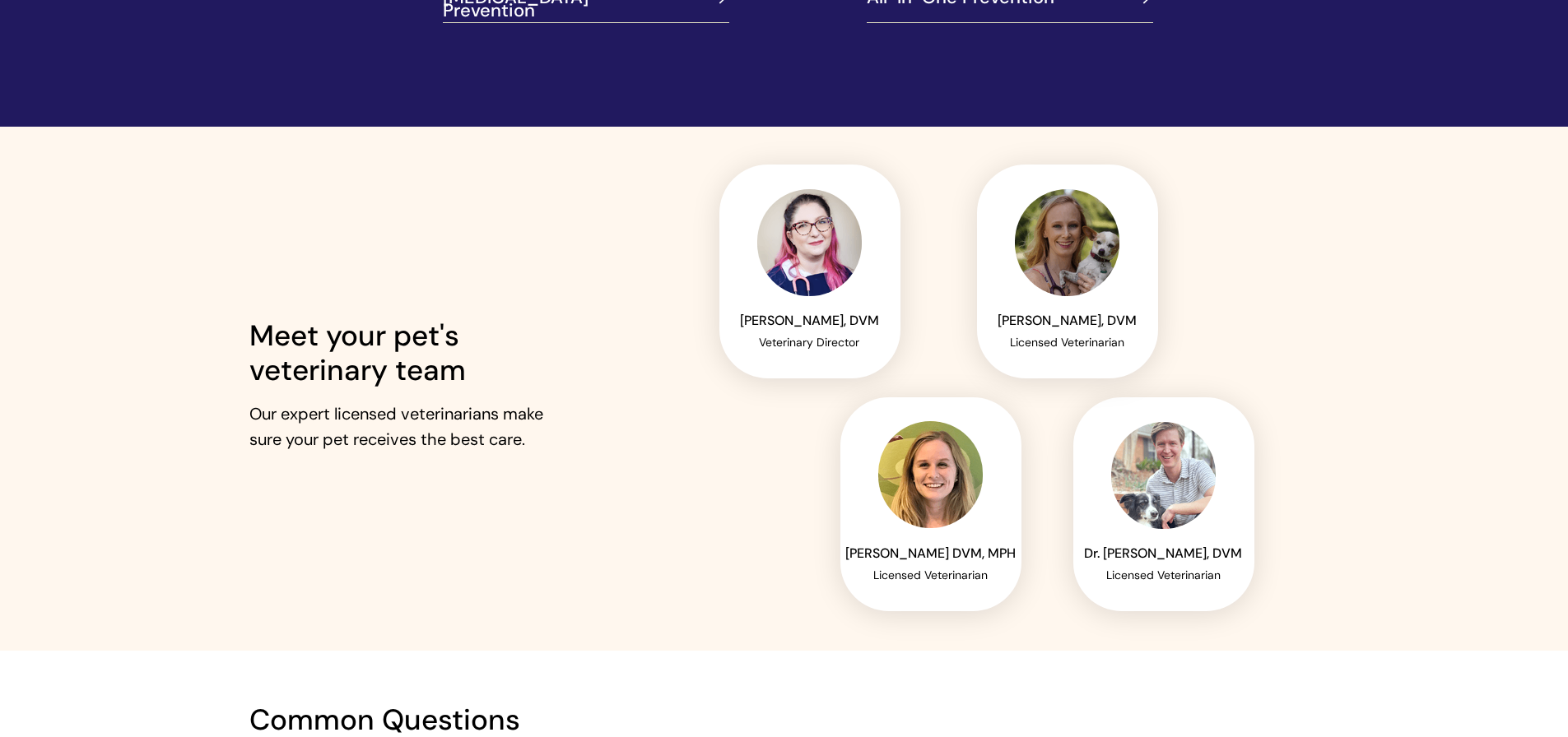
click at [655, 447] on div at bounding box center [784, 388] width 1070 height 524
click at [336, 357] on span "Meet your pet's veterinary team" at bounding box center [357, 352] width 217 height 73
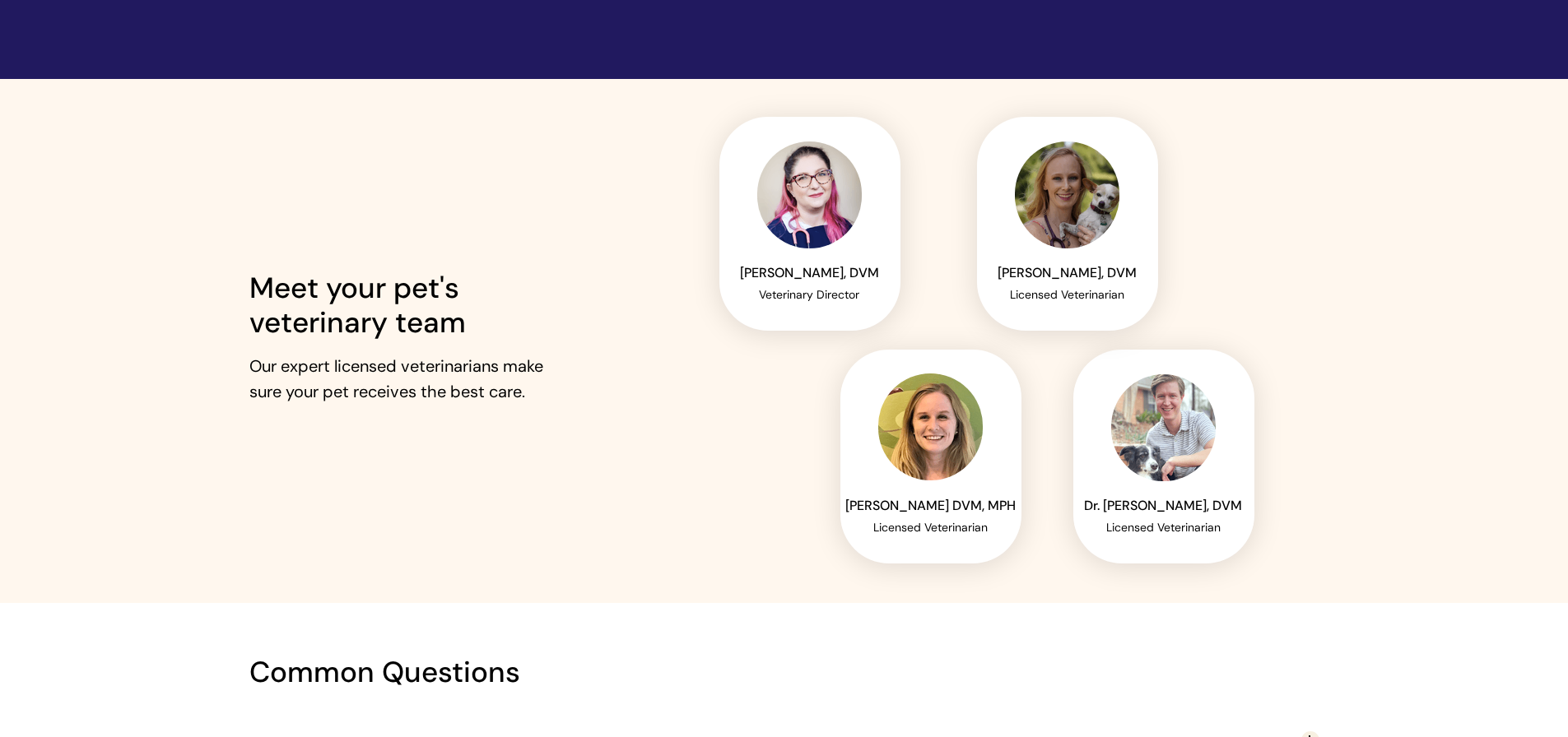
scroll to position [2341, 0]
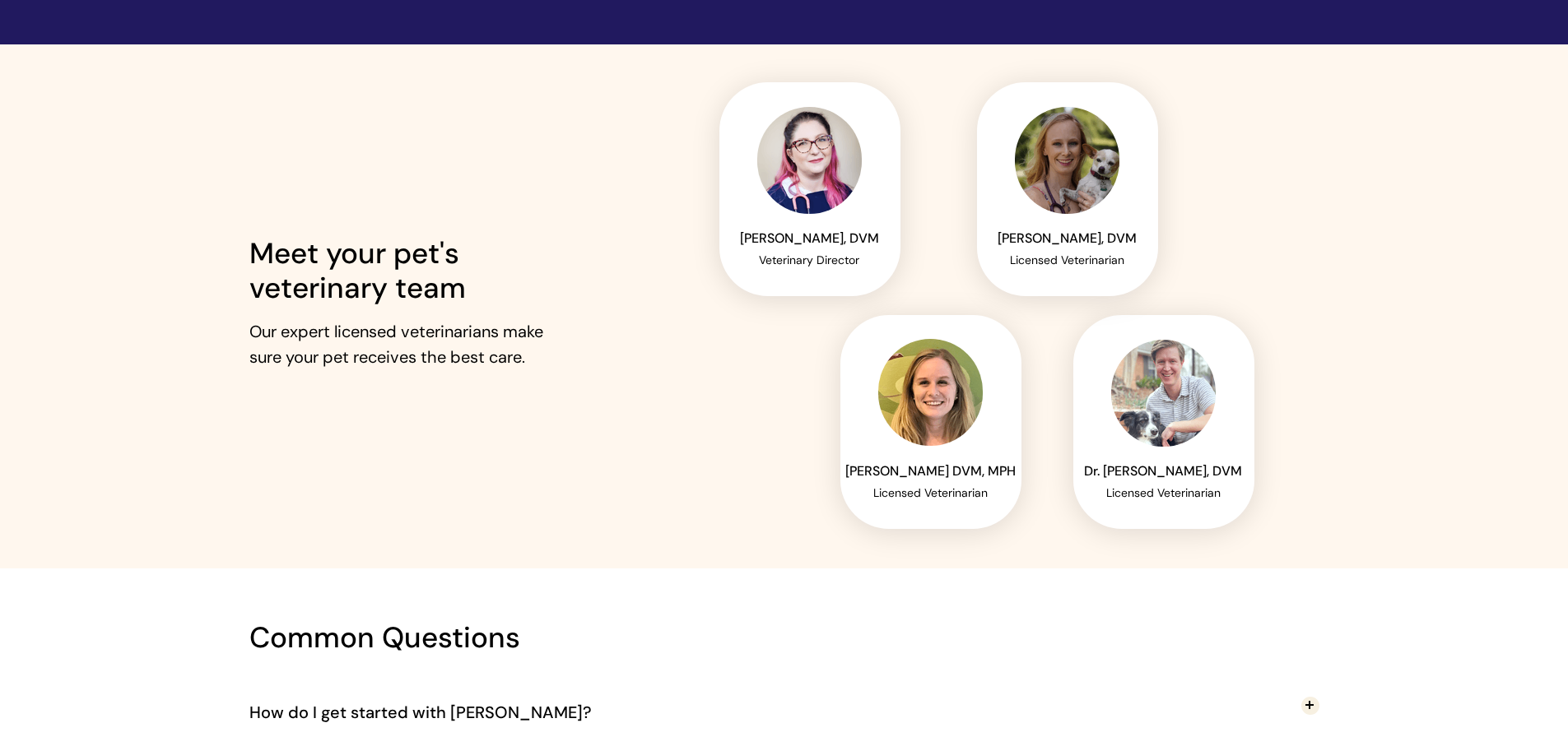
click at [477, 349] on span "Our expert licensed veterinarians make sure your pet receives the best care." at bounding box center [396, 344] width 294 height 47
drag, startPoint x: 1123, startPoint y: 471, endPoint x: 1190, endPoint y: 470, distance: 67.0
click at [1190, 470] on span "Dr. [PERSON_NAME], DVM" at bounding box center [1163, 470] width 158 height 17
copy span "Kit Warren,"
click at [1520, 333] on div at bounding box center [784, 306] width 1568 height 524
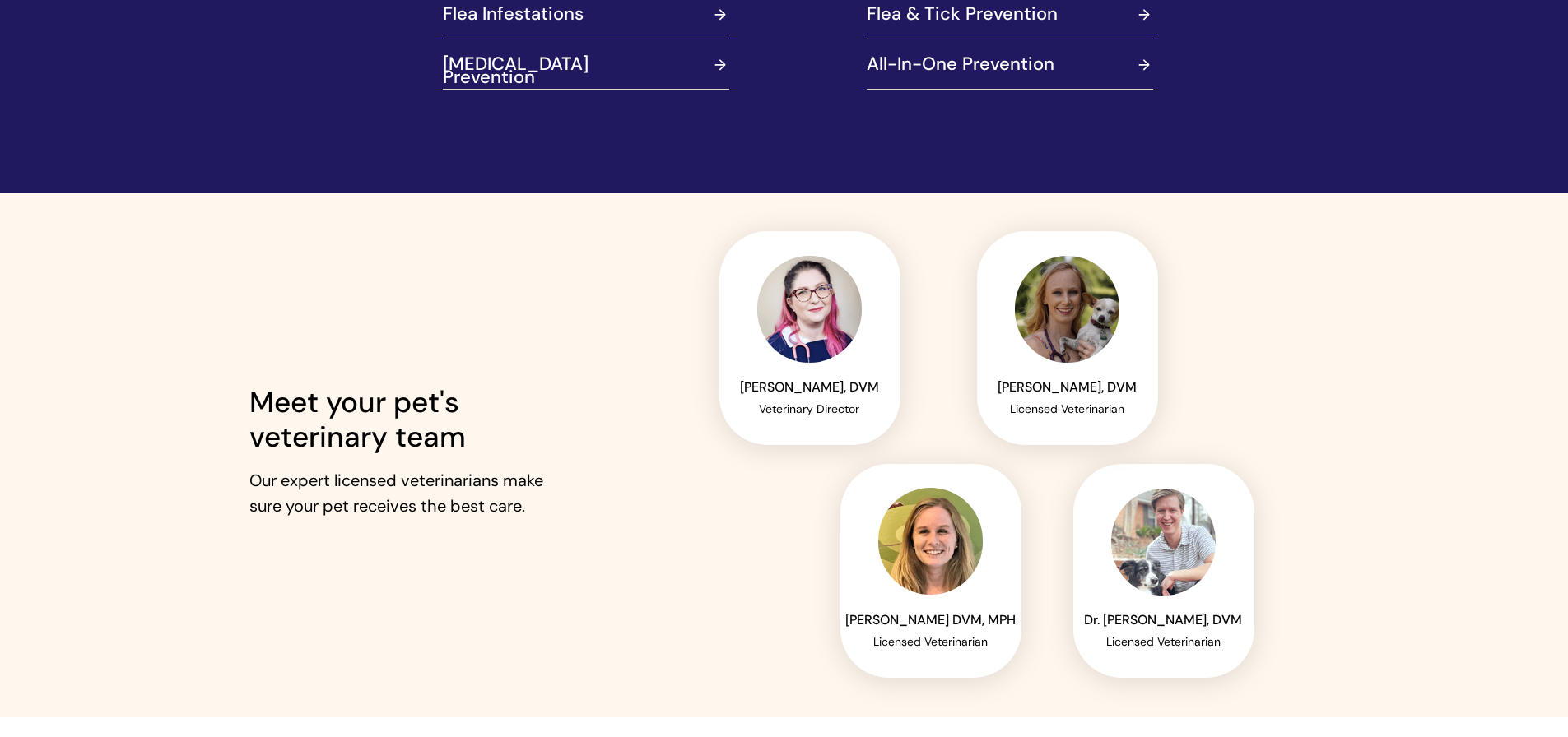
scroll to position [2177, 0]
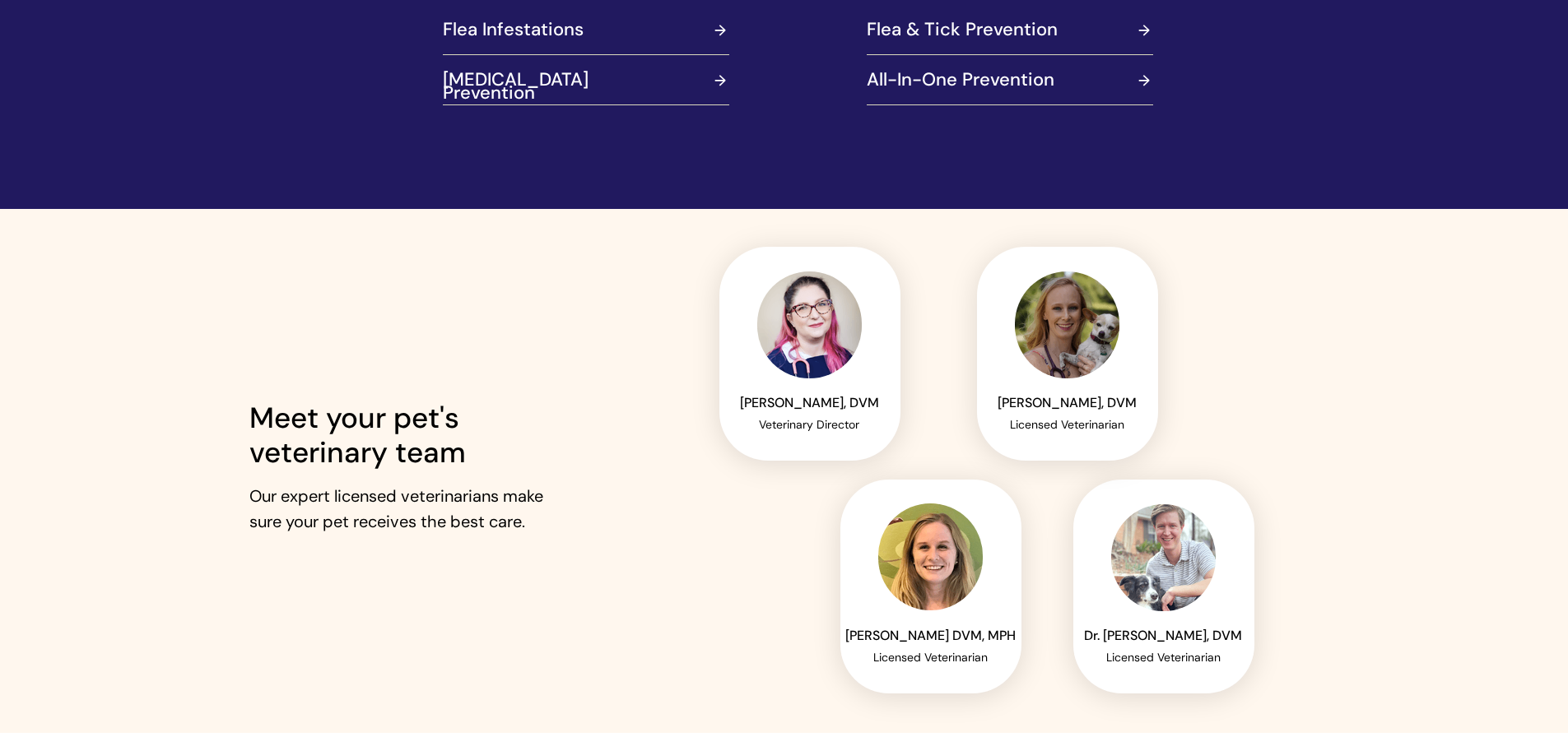
drag, startPoint x: 653, startPoint y: 492, endPoint x: 374, endPoint y: 249, distance: 370.0
click at [653, 492] on div at bounding box center [784, 470] width 1070 height 524
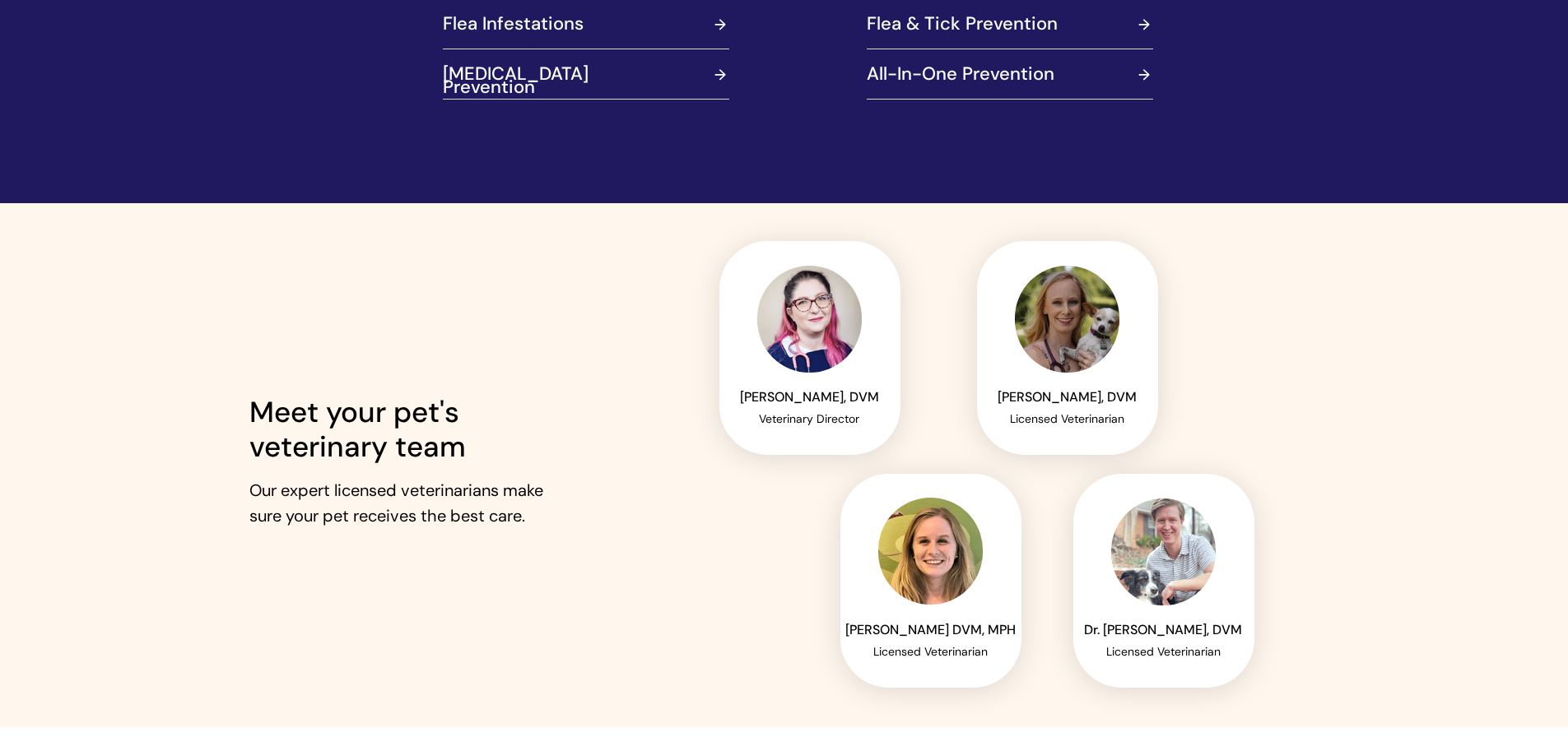
scroll to position [2341, 0]
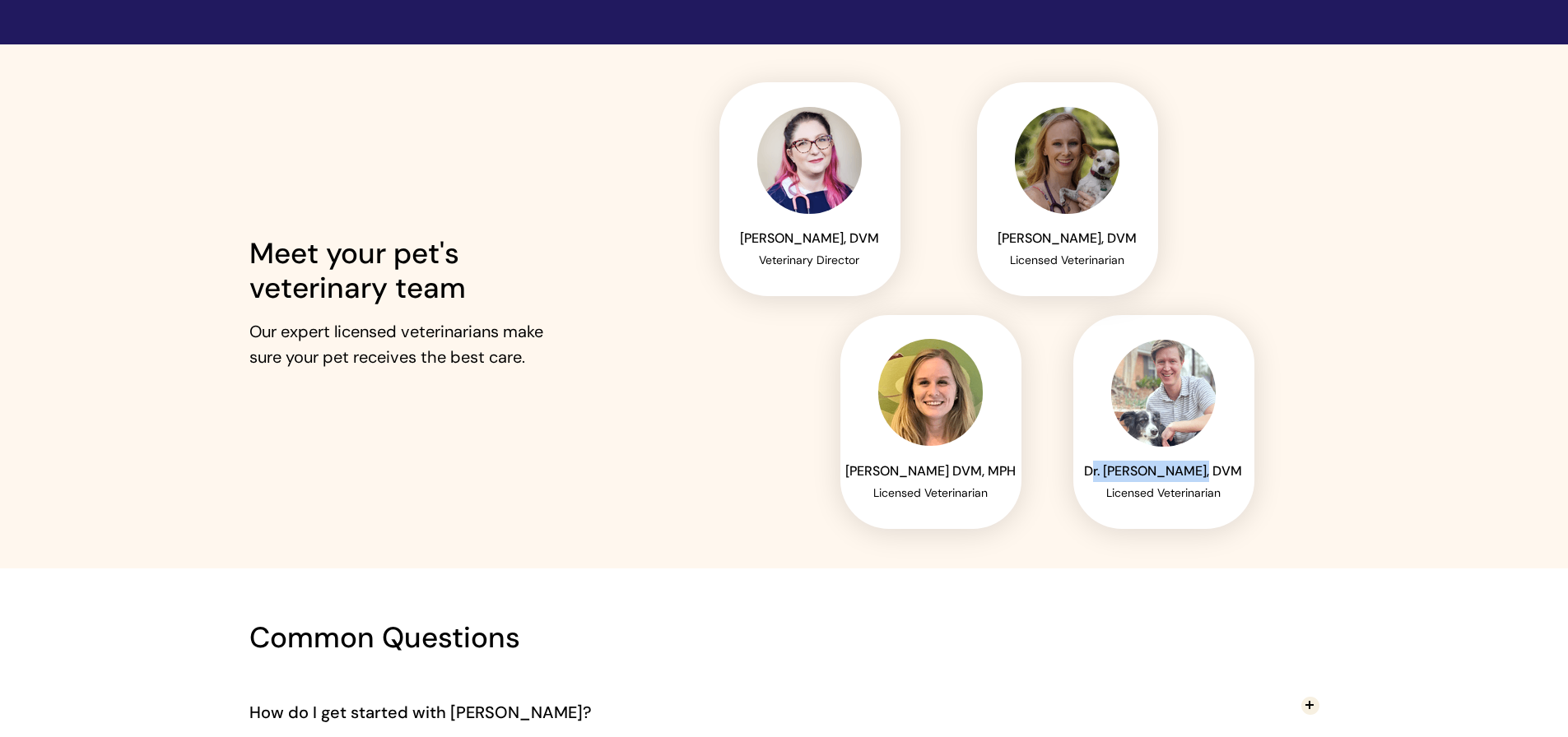
drag, startPoint x: 1114, startPoint y: 474, endPoint x: 1214, endPoint y: 469, distance: 100.1
click at [1214, 469] on span "Dr. [PERSON_NAME], DVM" at bounding box center [1163, 470] width 158 height 17
click at [1332, 452] on div at bounding box center [784, 306] width 1568 height 524
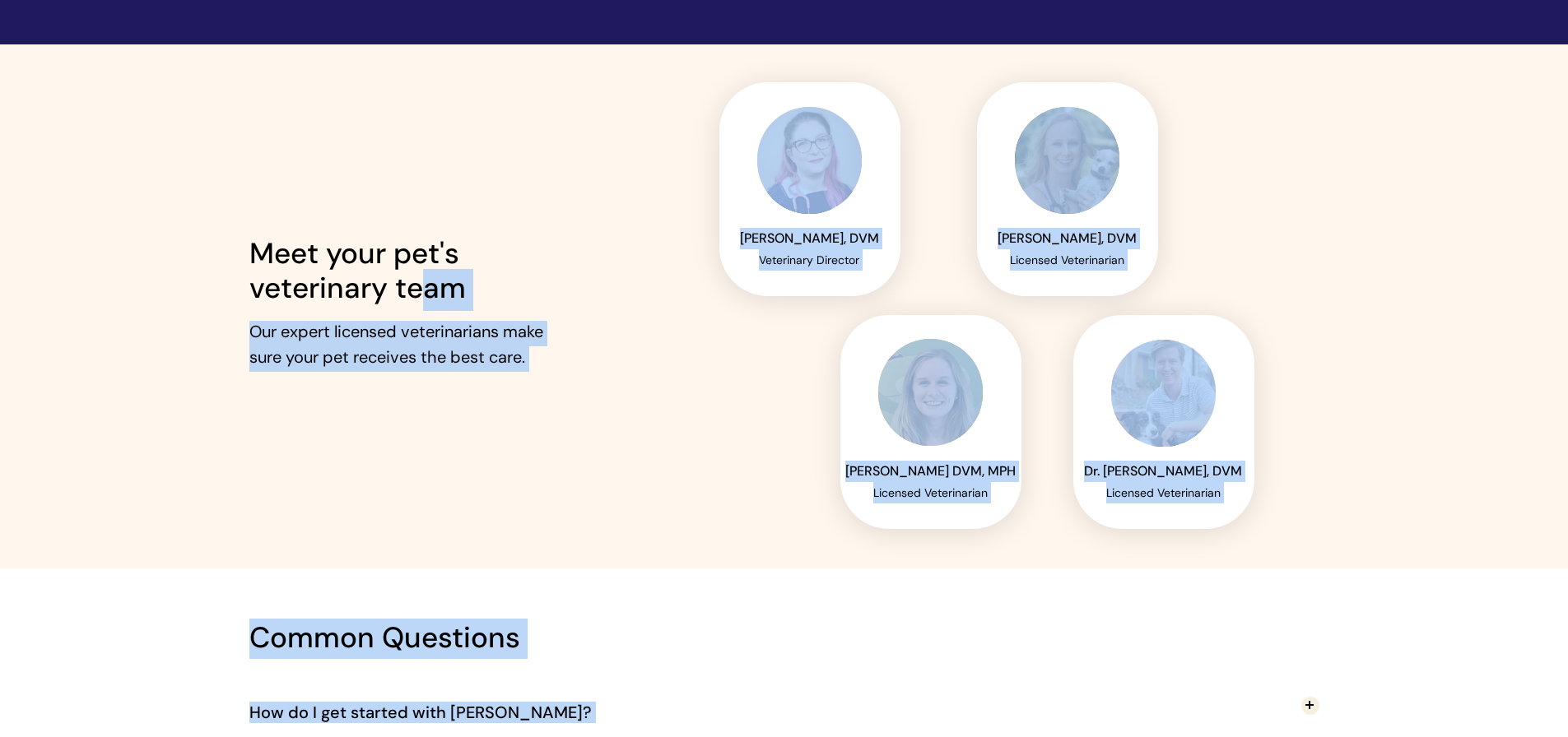
drag, startPoint x: 243, startPoint y: 292, endPoint x: 410, endPoint y: 287, distance: 167.1
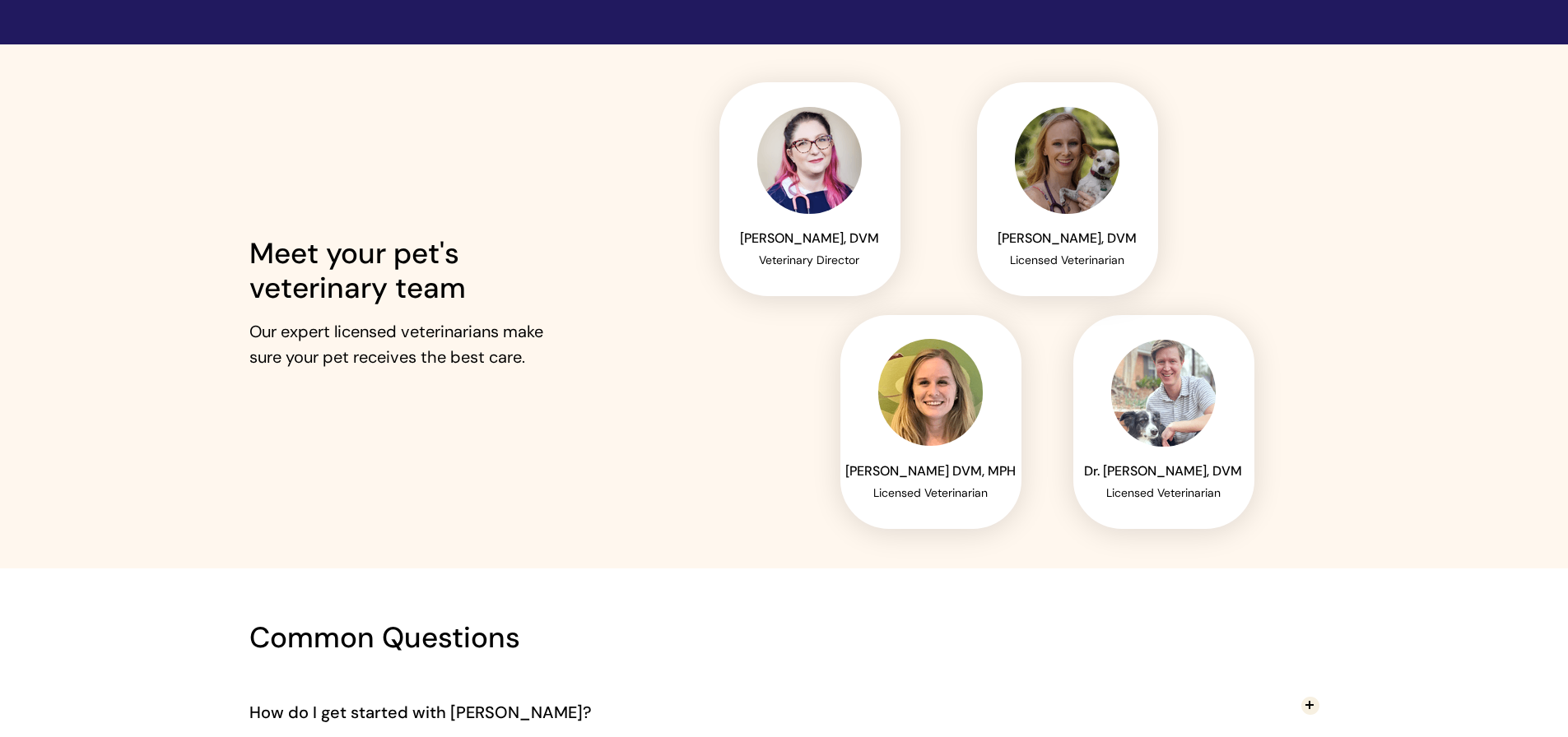
click at [410, 287] on span "Meet your pet's veterinary team" at bounding box center [357, 271] width 217 height 73
drag, startPoint x: 250, startPoint y: 287, endPoint x: 472, endPoint y: 289, distance: 222.0
click at [472, 289] on p "Meet your pet's veterinary team" at bounding box center [416, 276] width 335 height 69
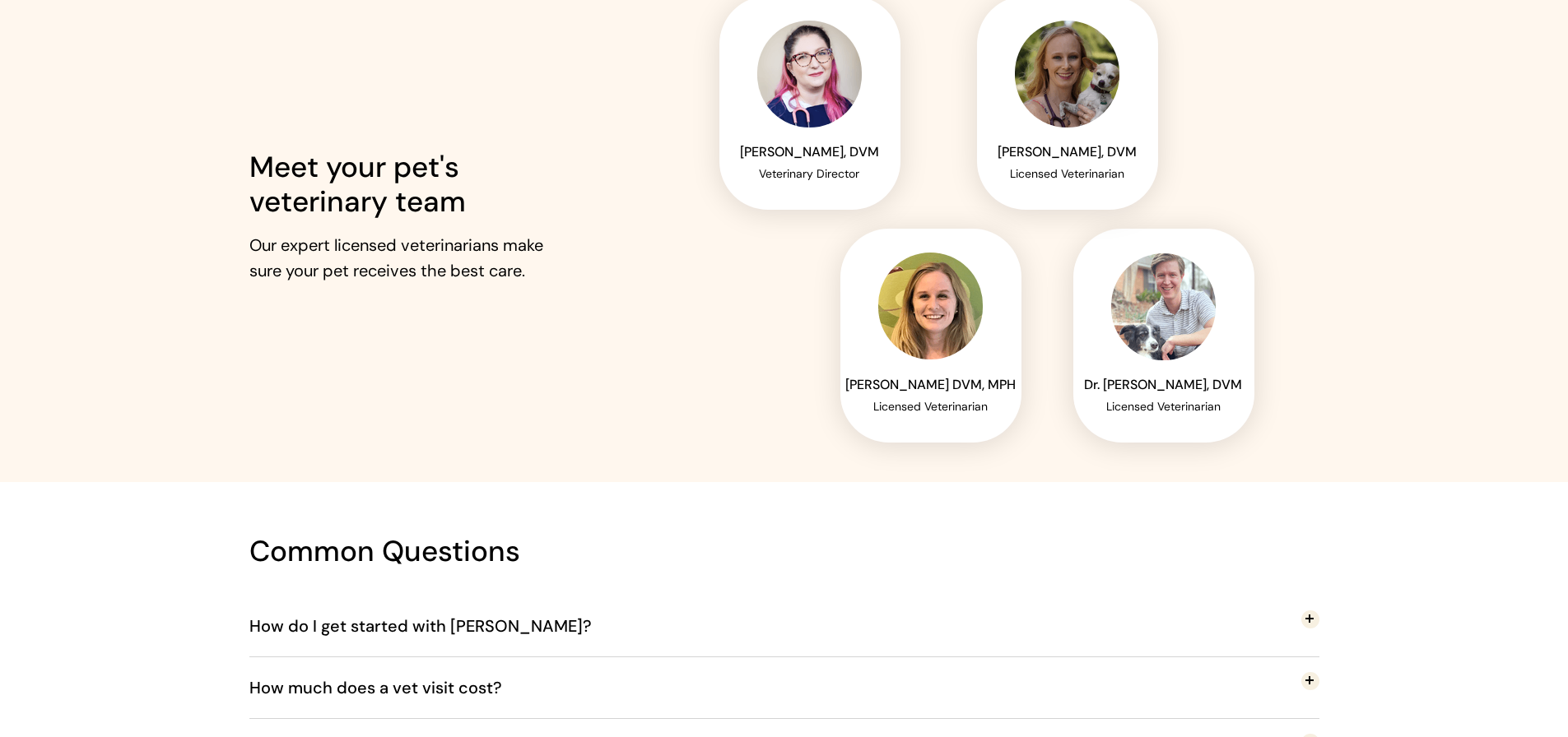
scroll to position [2468, 0]
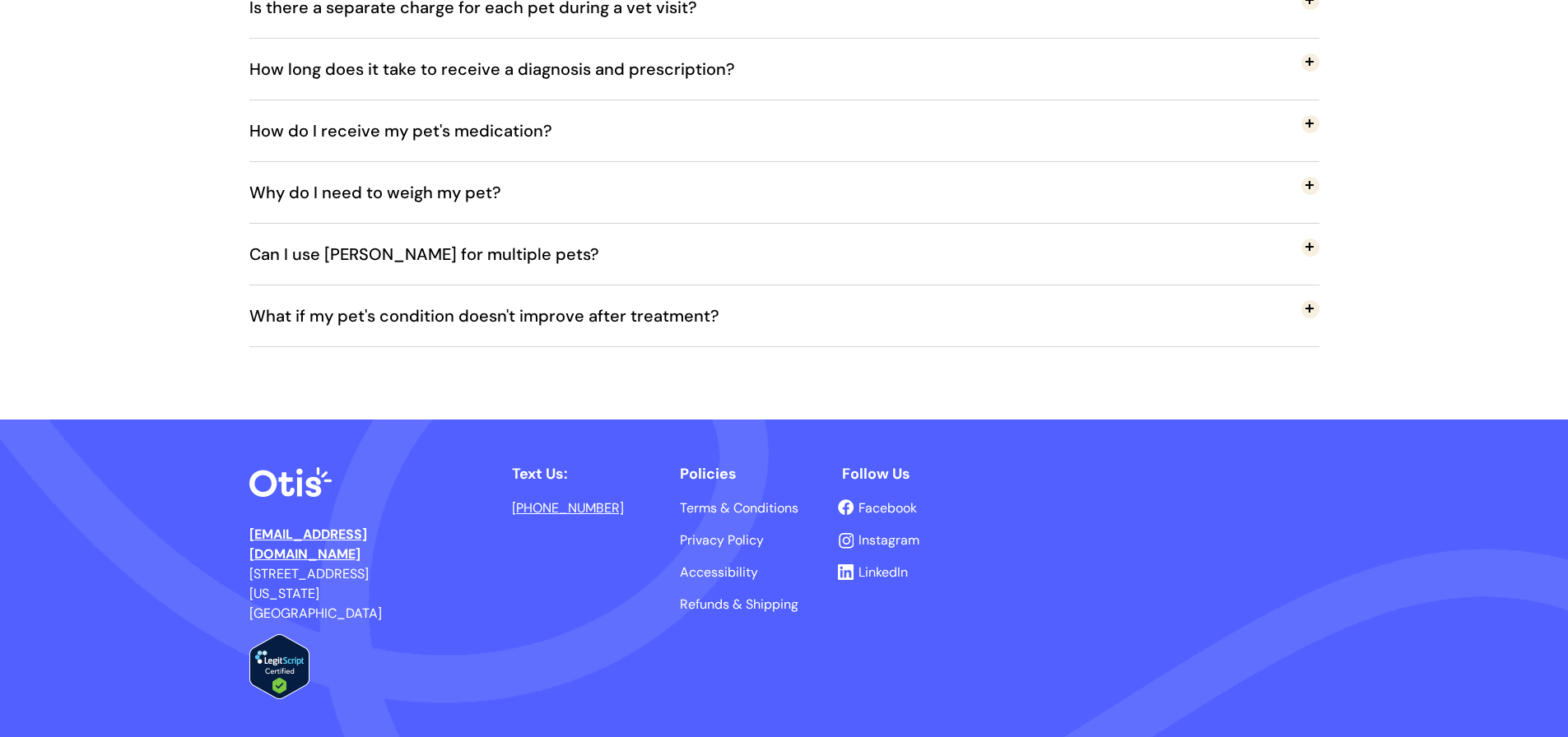
scroll to position [3493, 0]
